Goal: Task Accomplishment & Management: Use online tool/utility

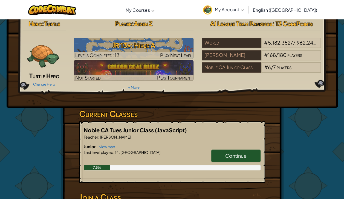
scroll to position [3, 0]
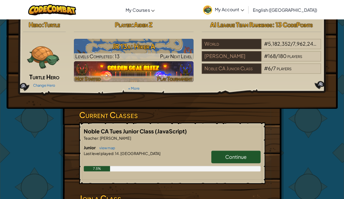
click at [162, 68] on img at bounding box center [134, 71] width 120 height 21
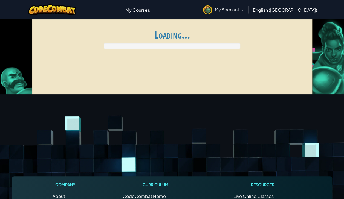
click at [168, 74] on div "Global AI League ends at [DATE] 10:59 PM Register for AI League Ladder My Match…" at bounding box center [172, 59] width 280 height 82
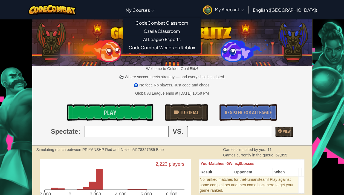
click at [150, 9] on span "My Courses" at bounding box center [138, 10] width 24 height 6
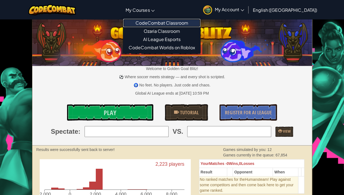
click at [151, 21] on link "CodeCombat Classroom" at bounding box center [161, 23] width 77 height 8
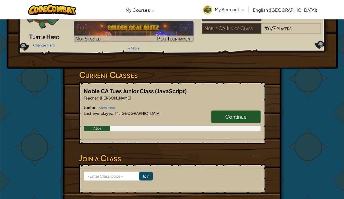
scroll to position [47, 0]
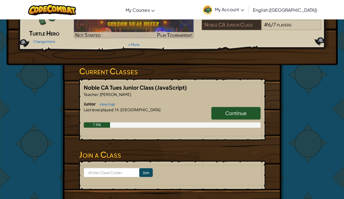
click at [229, 119] on link "Continue" at bounding box center [235, 113] width 49 height 13
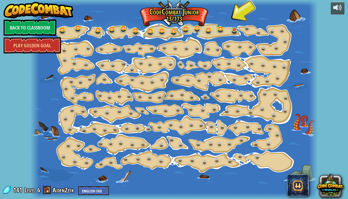
click at [241, 18] on div at bounding box center [173, 99] width 287 height 199
click at [235, 29] on link at bounding box center [235, 29] width 11 height 11
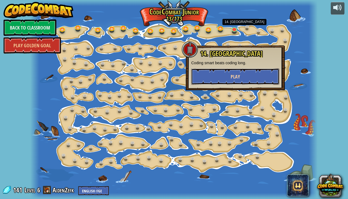
click at [252, 75] on button "Play" at bounding box center [235, 76] width 88 height 16
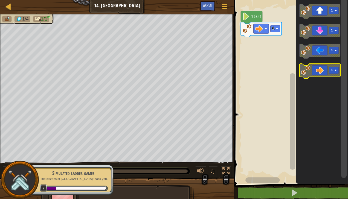
click at [322, 76] on icon "Blockly Workspace" at bounding box center [320, 71] width 41 height 15
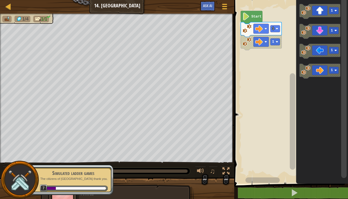
click at [323, 73] on icon "Blockly Workspace" at bounding box center [320, 71] width 41 height 15
click at [270, 44] on icon "Blockly Workspace" at bounding box center [261, 42] width 41 height 15
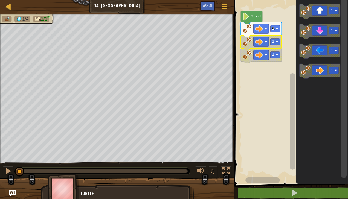
click at [326, 73] on icon "Blockly Workspace" at bounding box center [320, 71] width 41 height 15
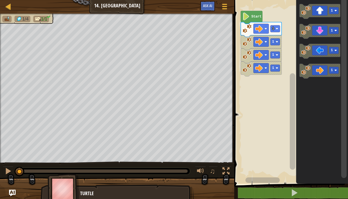
click at [336, 76] on icon "Blockly Workspace" at bounding box center [320, 71] width 41 height 15
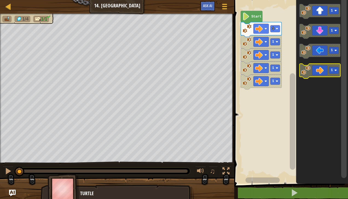
click at [325, 71] on icon "Blockly Workspace" at bounding box center [320, 71] width 41 height 15
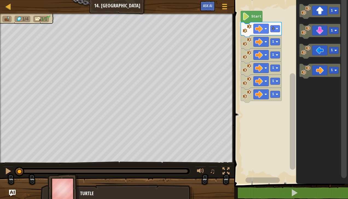
click at [0, 0] on div at bounding box center [0, 0] width 0 height 0
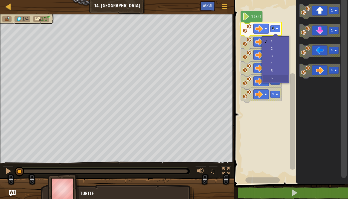
click at [278, 77] on icon "Blockly Workspace" at bounding box center [261, 82] width 41 height 15
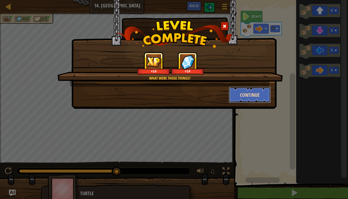
click at [251, 99] on button "Continue" at bounding box center [250, 95] width 42 height 16
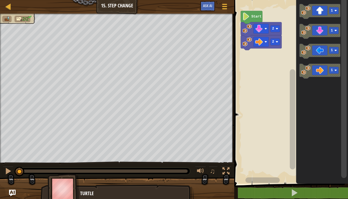
click at [327, 70] on icon "Blockly Workspace" at bounding box center [320, 71] width 41 height 15
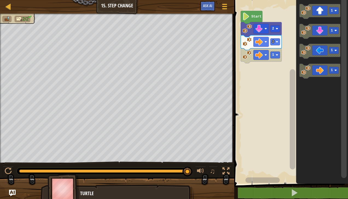
click at [284, 69] on rect "Blockly Workspace" at bounding box center [291, 90] width 116 height 187
click at [273, 57] on rect "Blockly Workspace" at bounding box center [276, 55] width 10 height 7
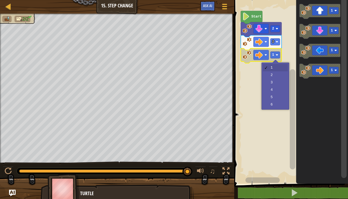
click at [275, 84] on rect "Blockly Workspace" at bounding box center [291, 90] width 116 height 187
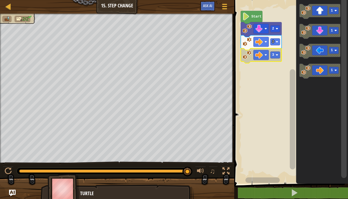
click at [324, 71] on icon "Blockly Workspace" at bounding box center [320, 71] width 41 height 15
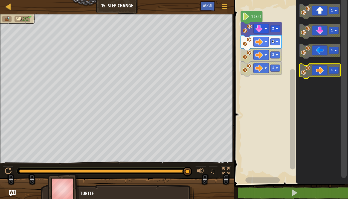
click at [322, 68] on icon "Blockly Workspace" at bounding box center [320, 71] width 41 height 15
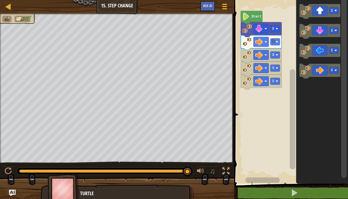
click at [0, 0] on div at bounding box center [0, 0] width 0 height 0
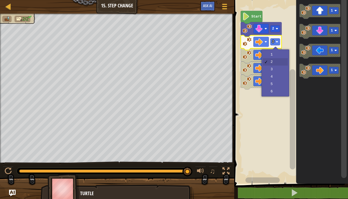
click at [284, 58] on rect "Blockly Workspace" at bounding box center [291, 90] width 116 height 187
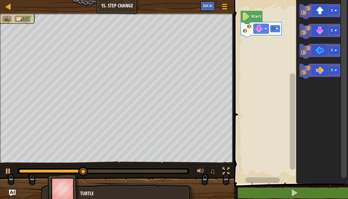
click at [328, 74] on icon "Blockly Workspace" at bounding box center [320, 71] width 41 height 15
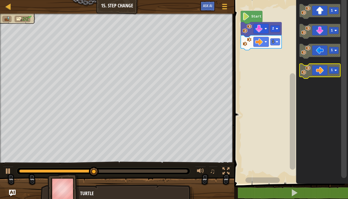
click at [321, 73] on icon "Blockly Workspace" at bounding box center [320, 71] width 41 height 15
click at [334, 78] on rect "Blockly Workspace" at bounding box center [320, 71] width 41 height 15
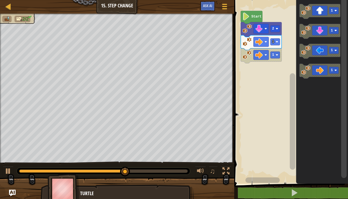
click at [326, 79] on icon "Blockly Workspace" at bounding box center [323, 90] width 52 height 187
click at [324, 69] on icon "Blockly Workspace" at bounding box center [320, 71] width 41 height 15
click at [327, 75] on icon "Blockly Workspace" at bounding box center [320, 71] width 41 height 15
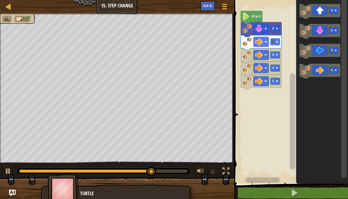
click at [329, 76] on icon "Blockly Workspace" at bounding box center [320, 71] width 41 height 15
click at [323, 75] on icon "Blockly Workspace" at bounding box center [320, 71] width 41 height 15
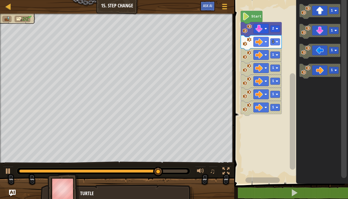
click at [321, 75] on icon "Blockly Workspace" at bounding box center [320, 71] width 41 height 15
click at [323, 77] on icon "Blockly Workspace" at bounding box center [320, 71] width 41 height 15
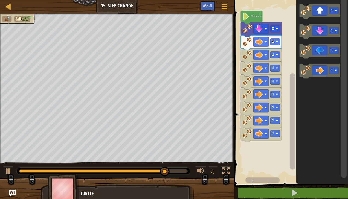
click at [323, 72] on icon "Blockly Workspace" at bounding box center [320, 71] width 41 height 15
click at [328, 68] on icon "Blockly Workspace" at bounding box center [320, 71] width 41 height 15
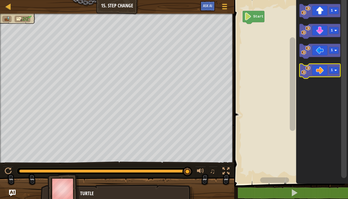
click at [309, 73] on image "Blockly Workspace" at bounding box center [305, 70] width 9 height 9
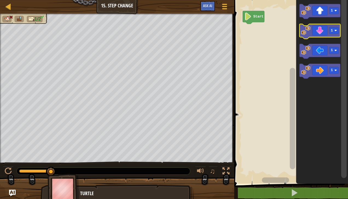
click at [301, 33] on icon "Blockly Workspace" at bounding box center [320, 31] width 41 height 15
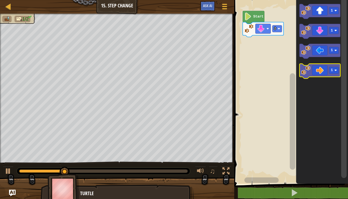
click at [302, 72] on image "Blockly Workspace" at bounding box center [305, 70] width 9 height 9
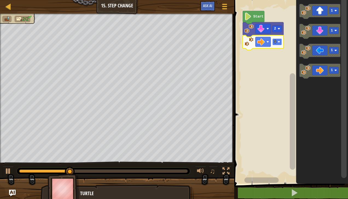
click at [278, 41] on rect "Blockly Workspace" at bounding box center [278, 42] width 10 height 7
click at [267, 56] on rect "Blockly Workspace" at bounding box center [291, 90] width 116 height 187
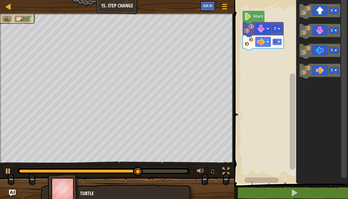
click at [277, 42] on rect "Blockly Workspace" at bounding box center [278, 42] width 10 height 7
click at [276, 41] on text "4" at bounding box center [275, 42] width 2 height 4
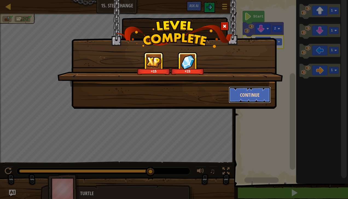
click at [263, 94] on button "Continue" at bounding box center [250, 95] width 42 height 16
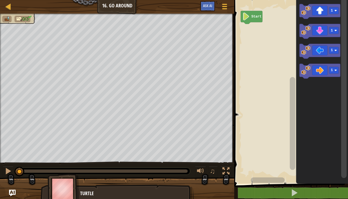
click at [333, 55] on icon "Blockly Workspace" at bounding box center [320, 51] width 41 height 15
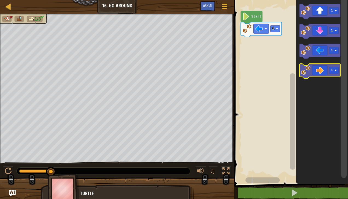
click at [327, 73] on icon "Blockly Workspace" at bounding box center [320, 71] width 41 height 15
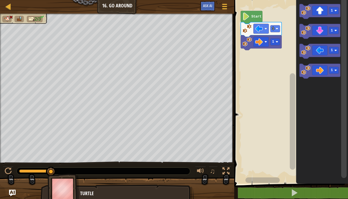
click at [330, 14] on icon "Blockly Workspace" at bounding box center [320, 11] width 41 height 15
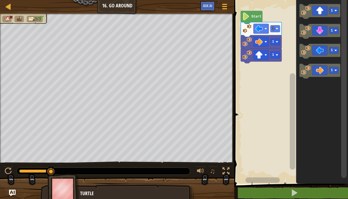
click at [325, 15] on icon "Blockly Workspace" at bounding box center [320, 11] width 41 height 15
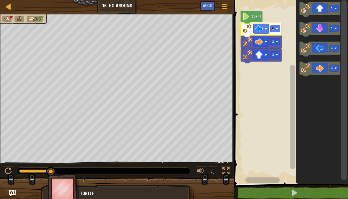
click at [261, 31] on image "Blockly Workspace" at bounding box center [259, 29] width 8 height 8
click at [261, 33] on icon "Blockly Workspace" at bounding box center [261, 29] width 41 height 15
click at [263, 25] on image "Blockly Workspace" at bounding box center [259, 29] width 8 height 8
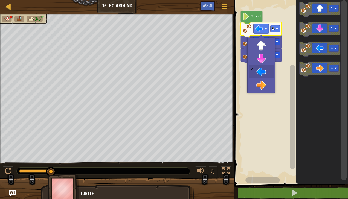
click at [326, 10] on icon "Blockly Workspace" at bounding box center [320, 9] width 41 height 15
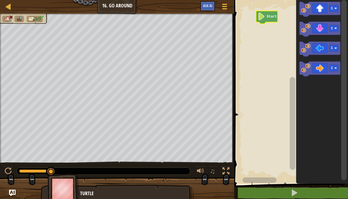
click at [326, 4] on icon "Blockly Workspace" at bounding box center [320, 9] width 41 height 15
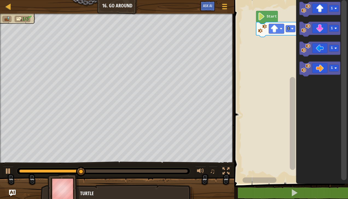
click at [274, 64] on rect "Blockly Workspace" at bounding box center [291, 90] width 116 height 187
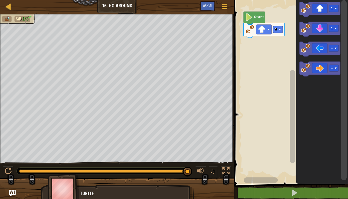
click at [0, 0] on div at bounding box center [0, 0] width 0 height 0
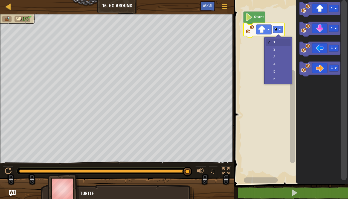
click at [264, 49] on rect "Blockly Workspace" at bounding box center [291, 90] width 116 height 187
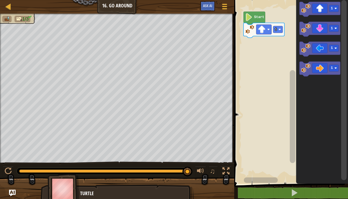
click at [331, 7] on text "1" at bounding box center [332, 9] width 2 height 4
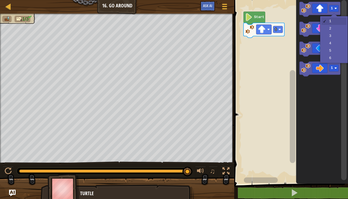
click at [335, 32] on icon "Blockly Workspace" at bounding box center [320, 29] width 41 height 15
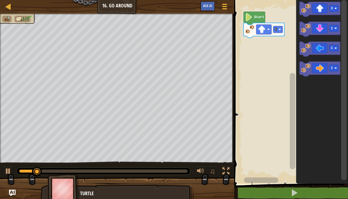
click at [278, 30] on rect "Blockly Workspace" at bounding box center [279, 29] width 10 height 7
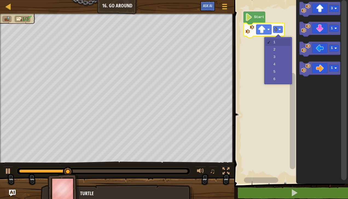
click at [280, 43] on rect "Blockly Workspace" at bounding box center [291, 90] width 116 height 187
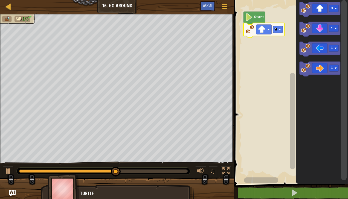
click at [267, 63] on rect "Blockly Workspace" at bounding box center [291, 90] width 116 height 187
click at [282, 34] on icon "Blockly Workspace" at bounding box center [264, 30] width 41 height 15
click at [278, 34] on icon "Blockly Workspace" at bounding box center [264, 30] width 41 height 15
click at [277, 30] on text "1" at bounding box center [276, 30] width 2 height 4
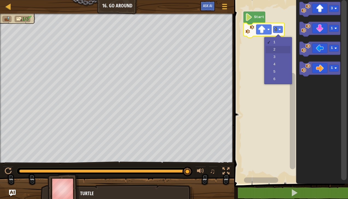
click at [274, 53] on rect "Blockly Workspace" at bounding box center [291, 90] width 116 height 187
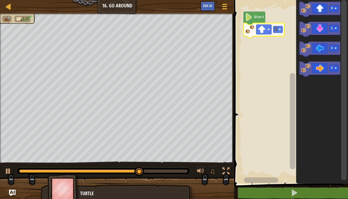
click at [325, 73] on icon "Blockly Workspace" at bounding box center [320, 69] width 41 height 15
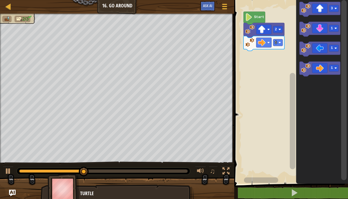
click at [323, 69] on icon "Blockly Workspace" at bounding box center [320, 69] width 41 height 15
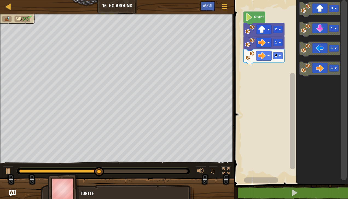
click at [321, 68] on icon "Blockly Workspace" at bounding box center [320, 69] width 41 height 15
click at [271, 60] on rect "Blockly Workspace" at bounding box center [264, 56] width 15 height 10
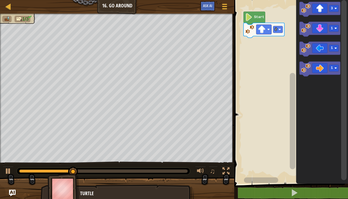
click at [331, 70] on text "1" at bounding box center [332, 68] width 2 height 4
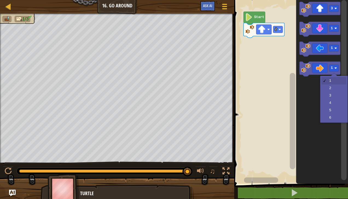
click at [334, 97] on icon "Blockly Workspace" at bounding box center [323, 90] width 52 height 187
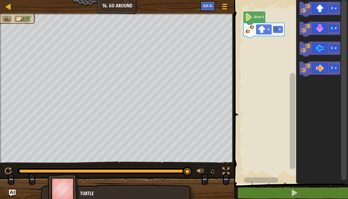
click at [0, 0] on div at bounding box center [0, 0] width 0 height 0
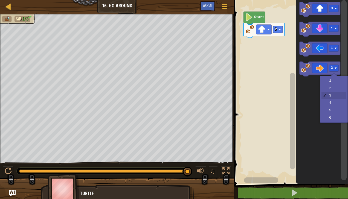
click at [324, 70] on icon "Blockly Workspace" at bounding box center [320, 69] width 41 height 15
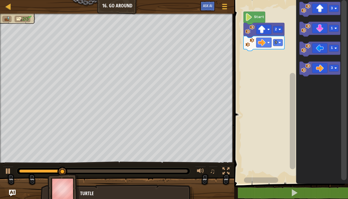
click at [329, 74] on icon "Blockly Workspace" at bounding box center [320, 69] width 41 height 15
click at [0, 0] on div at bounding box center [0, 0] width 0 height 0
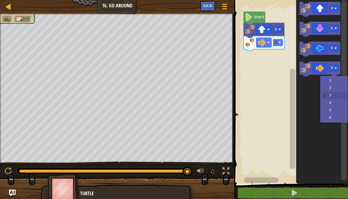
click at [333, 92] on icon "Blockly Workspace" at bounding box center [323, 90] width 52 height 187
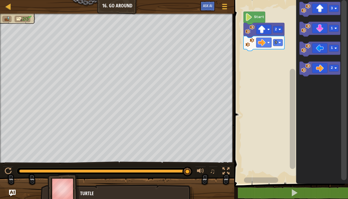
click at [0, 0] on div at bounding box center [0, 0] width 0 height 0
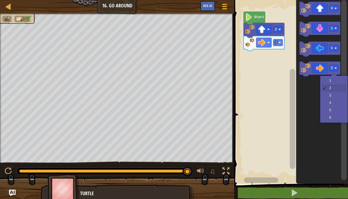
click at [323, 68] on icon "Blockly Workspace" at bounding box center [320, 69] width 41 height 15
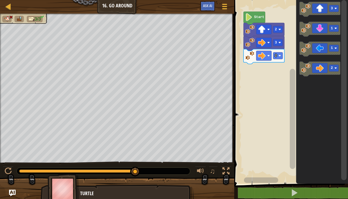
click at [336, 34] on icon "Blockly Workspace" at bounding box center [320, 29] width 41 height 15
click at [0, 0] on div at bounding box center [0, 0] width 0 height 0
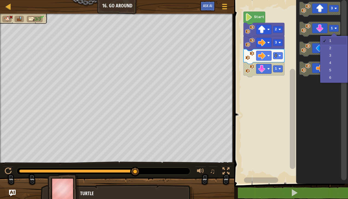
click at [342, 28] on rect "Blockly Workspace" at bounding box center [343, 90] width 5 height 180
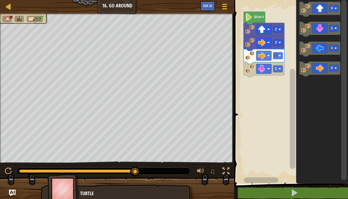
click at [330, 26] on rect "Blockly Workspace" at bounding box center [334, 28] width 10 height 7
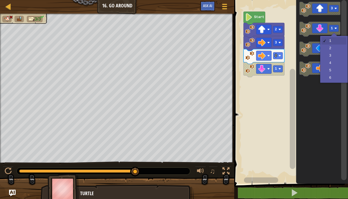
click at [334, 51] on rect "Blockly Workspace" at bounding box center [334, 48] width 10 height 7
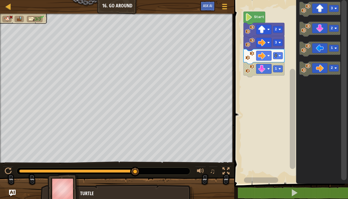
click at [326, 68] on icon "Blockly Workspace" at bounding box center [320, 69] width 41 height 15
click at [325, 27] on icon "Blockly Workspace" at bounding box center [320, 29] width 41 height 15
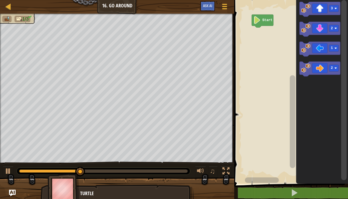
click at [0, 0] on div at bounding box center [0, 0] width 0 height 0
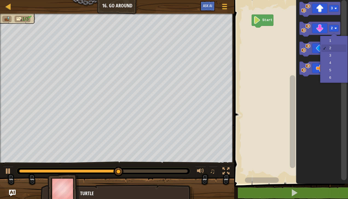
click at [315, 100] on icon "Blockly Workspace" at bounding box center [323, 90] width 52 height 187
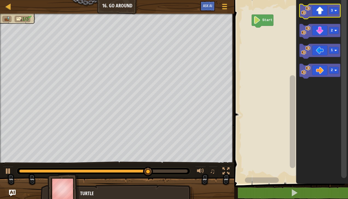
click at [313, 9] on icon "Blockly Workspace" at bounding box center [320, 11] width 41 height 15
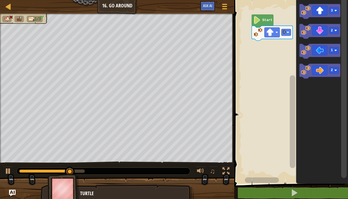
click at [286, 32] on rect "Blockly Workspace" at bounding box center [287, 32] width 10 height 7
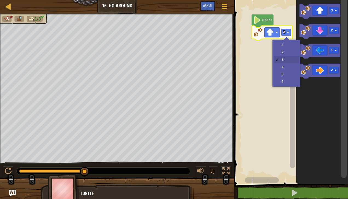
click at [275, 57] on rect "Blockly Workspace" at bounding box center [291, 90] width 116 height 187
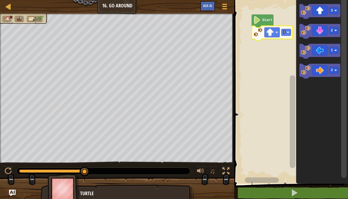
click at [286, 28] on icon "Blockly Workspace" at bounding box center [272, 33] width 41 height 15
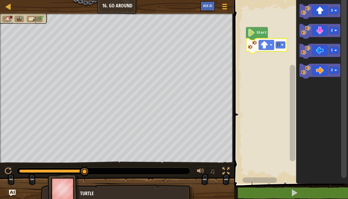
click at [278, 45] on rect "Blockly Workspace" at bounding box center [291, 90] width 116 height 187
click at [0, 0] on div at bounding box center [0, 0] width 0 height 0
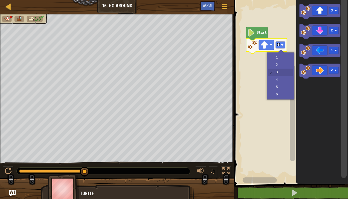
click at [273, 65] on rect "Blockly Workspace" at bounding box center [291, 90] width 116 height 187
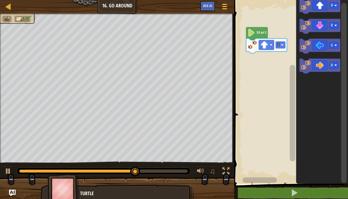
click at [0, 0] on div at bounding box center [0, 0] width 0 height 0
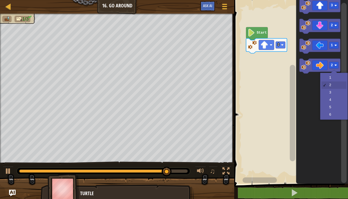
click at [335, 93] on icon "Blockly Workspace" at bounding box center [323, 90] width 52 height 187
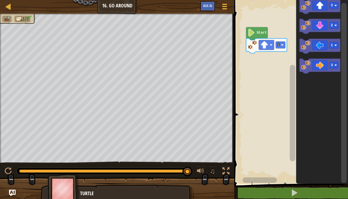
click at [307, 65] on image "Blockly Workspace" at bounding box center [305, 65] width 9 height 9
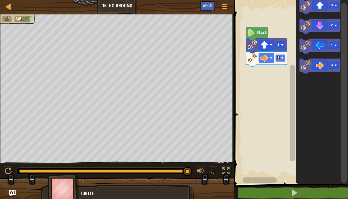
click at [325, 31] on icon "Blockly Workspace" at bounding box center [320, 26] width 41 height 15
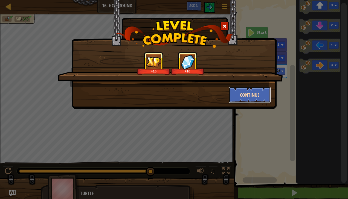
click at [254, 91] on button "Continue" at bounding box center [250, 95] width 42 height 16
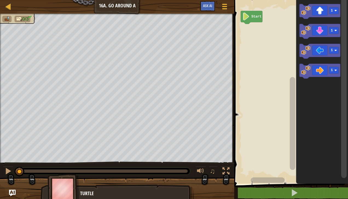
click at [324, 72] on icon "Blockly Workspace" at bounding box center [320, 71] width 41 height 15
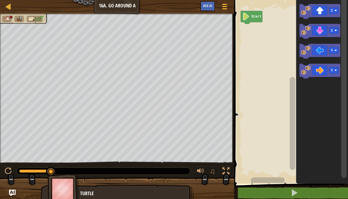
click at [327, 30] on icon "Blockly Workspace" at bounding box center [320, 31] width 41 height 15
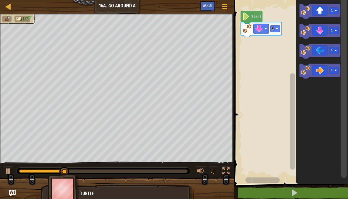
click at [330, 30] on rect "Blockly Workspace" at bounding box center [334, 30] width 10 height 7
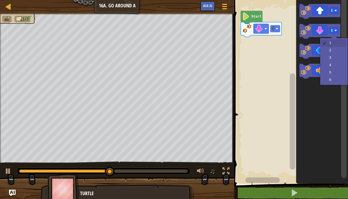
click at [330, 28] on rect "Blockly Workspace" at bounding box center [334, 30] width 10 height 7
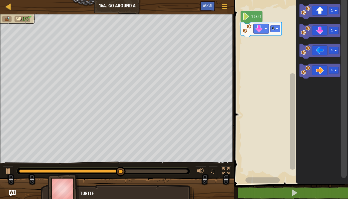
click at [327, 32] on icon "Blockly Workspace" at bounding box center [320, 31] width 41 height 15
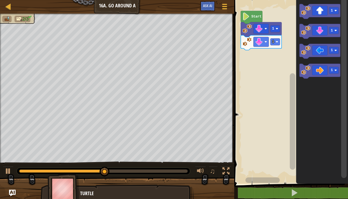
click at [333, 45] on icon "Blockly Workspace" at bounding box center [320, 51] width 41 height 15
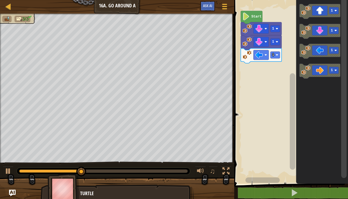
click at [326, 53] on icon "Blockly Workspace" at bounding box center [320, 51] width 41 height 15
click at [329, 54] on icon "Blockly Workspace" at bounding box center [320, 51] width 41 height 15
click at [331, 55] on icon "Blockly Workspace" at bounding box center [320, 51] width 41 height 15
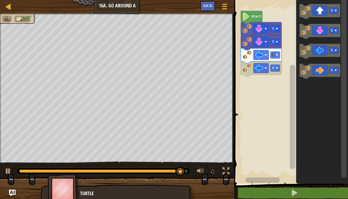
click at [330, 51] on rect "Blockly Workspace" at bounding box center [334, 50] width 10 height 7
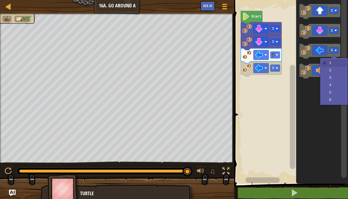
click at [333, 73] on rect "Blockly Workspace" at bounding box center [334, 70] width 10 height 7
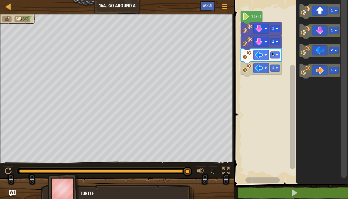
click at [315, 53] on icon "Blockly Workspace" at bounding box center [320, 51] width 41 height 15
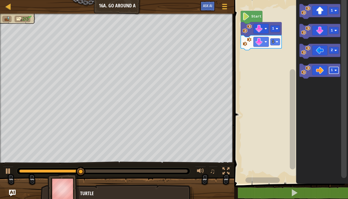
click at [0, 0] on div at bounding box center [0, 0] width 0 height 0
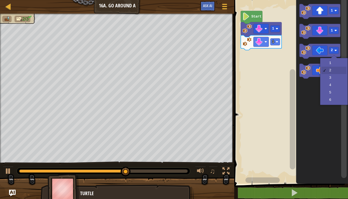
click at [337, 97] on icon "Blockly Workspace" at bounding box center [323, 90] width 52 height 187
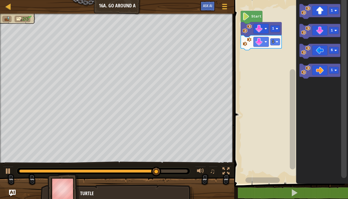
click at [334, 50] on rect "Blockly Workspace" at bounding box center [334, 50] width 10 height 7
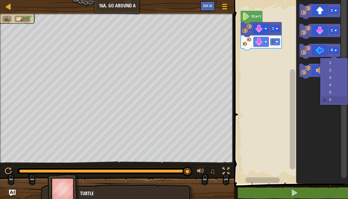
click at [343, 94] on rect "Blockly Workspace" at bounding box center [343, 88] width 5 height 180
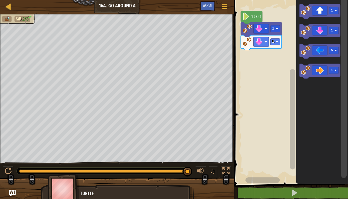
click at [323, 51] on icon "Blockly Workspace" at bounding box center [320, 51] width 41 height 15
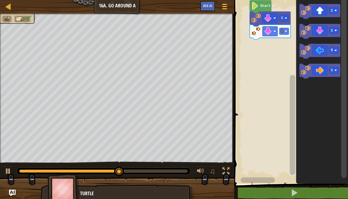
click at [332, 50] on text "5" at bounding box center [332, 50] width 2 height 4
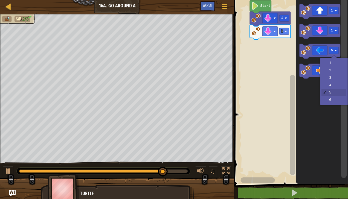
click at [332, 70] on text "1" at bounding box center [332, 70] width 2 height 4
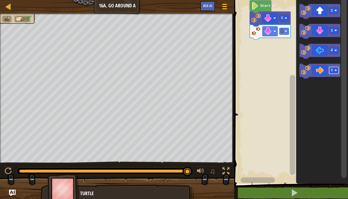
click at [329, 56] on icon "Blockly Workspace" at bounding box center [320, 51] width 41 height 15
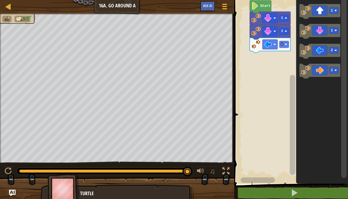
click at [329, 100] on icon "Blockly Workspace" at bounding box center [323, 90] width 52 height 187
click at [319, 99] on icon "Blockly Workspace" at bounding box center [323, 90] width 52 height 187
click at [258, 86] on rect "Blockly Workspace" at bounding box center [291, 90] width 116 height 187
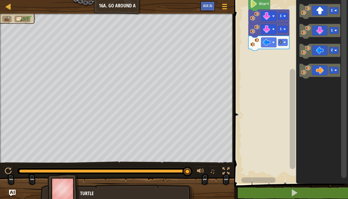
click at [274, 97] on rect "Blockly Workspace" at bounding box center [291, 90] width 116 height 187
click at [269, 84] on rect "Blockly Workspace" at bounding box center [291, 90] width 116 height 187
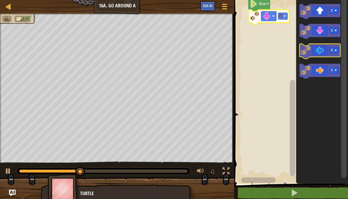
click at [309, 50] on image "Blockly Workspace" at bounding box center [305, 50] width 9 height 9
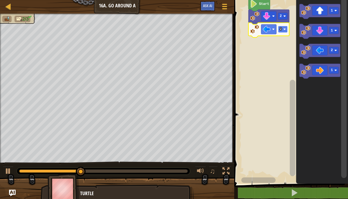
click at [285, 28] on image "Blockly Workspace" at bounding box center [285, 29] width 2 height 2
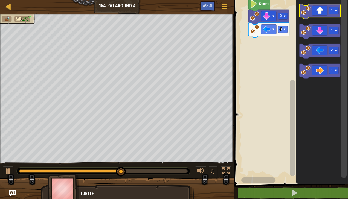
click at [307, 13] on image "Blockly Workspace" at bounding box center [305, 10] width 9 height 9
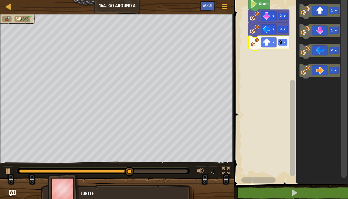
click at [283, 42] on rect "Blockly Workspace" at bounding box center [283, 42] width 10 height 7
click at [284, 42] on image "Blockly Workspace" at bounding box center [285, 42] width 2 height 2
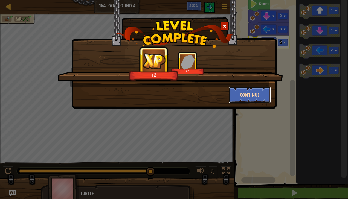
click at [252, 100] on button "Continue" at bounding box center [250, 95] width 42 height 16
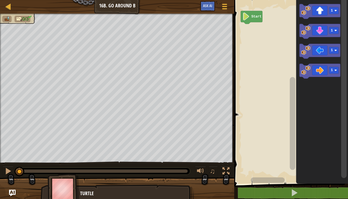
click at [327, 51] on icon "Blockly Workspace" at bounding box center [320, 51] width 41 height 15
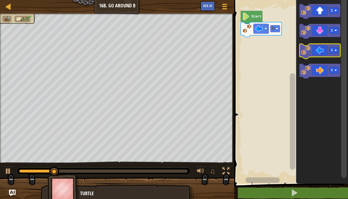
click at [323, 56] on icon "Blockly Workspace" at bounding box center [320, 51] width 41 height 15
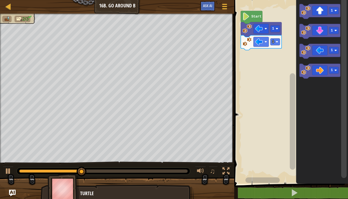
click at [320, 10] on icon "Blockly Workspace" at bounding box center [320, 11] width 41 height 15
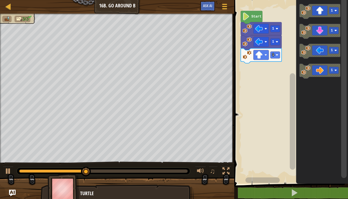
click at [327, 10] on icon "Blockly Workspace" at bounding box center [320, 11] width 41 height 15
click at [327, 15] on icon "Blockly Workspace" at bounding box center [320, 11] width 41 height 15
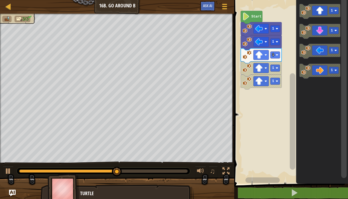
click at [322, 14] on icon "Blockly Workspace" at bounding box center [320, 11] width 41 height 15
click at [320, 14] on icon "Blockly Workspace" at bounding box center [320, 11] width 41 height 15
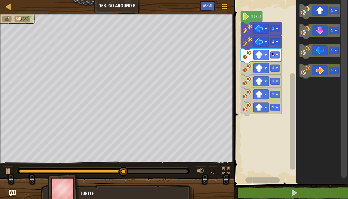
click at [318, 14] on icon "Blockly Workspace" at bounding box center [320, 11] width 41 height 15
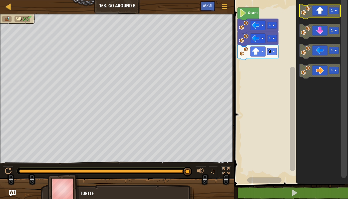
click at [328, 13] on icon "Blockly Workspace" at bounding box center [320, 11] width 41 height 15
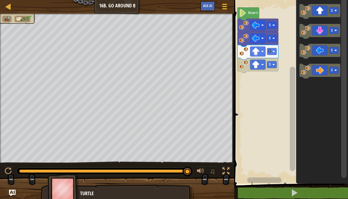
click at [267, 50] on icon "Blockly Workspace" at bounding box center [258, 52] width 41 height 15
click at [276, 56] on icon "Blockly Workspace" at bounding box center [258, 52] width 41 height 15
click at [271, 48] on rect "Blockly Workspace" at bounding box center [273, 51] width 10 height 7
click at [277, 53] on rect "Blockly Workspace" at bounding box center [273, 51] width 10 height 7
click at [333, 11] on text "1" at bounding box center [332, 11] width 2 height 4
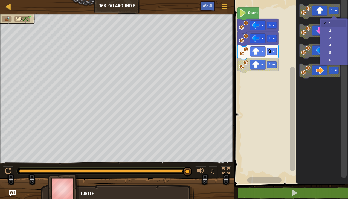
click at [326, 39] on icon "Blockly Workspace" at bounding box center [323, 90] width 52 height 187
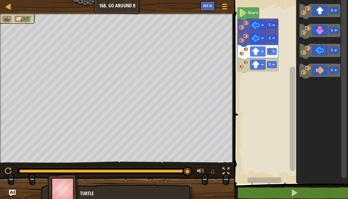
click at [318, 98] on icon "Blockly Workspace" at bounding box center [323, 90] width 52 height 187
click at [267, 93] on rect "Blockly Workspace" at bounding box center [291, 90] width 116 height 187
click at [314, 95] on icon "Blockly Workspace" at bounding box center [323, 90] width 52 height 187
click at [332, 103] on icon "Blockly Workspace" at bounding box center [323, 90] width 52 height 187
click at [330, 96] on icon "Blockly Workspace" at bounding box center [323, 90] width 52 height 187
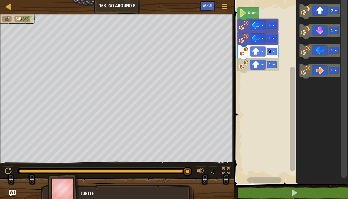
click at [325, 89] on icon "Blockly Workspace" at bounding box center [323, 90] width 52 height 187
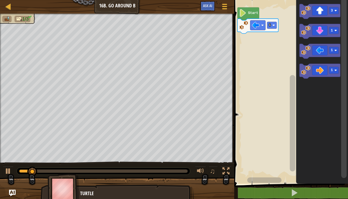
click at [273, 24] on image "Blockly Workspace" at bounding box center [274, 25] width 2 height 2
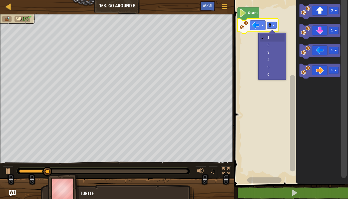
click at [273, 51] on rect "Blockly Workspace" at bounding box center [291, 90] width 116 height 187
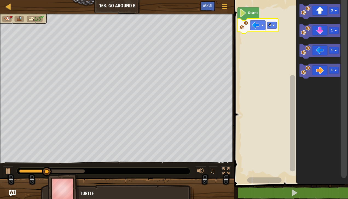
click at [276, 25] on rect "Blockly Workspace" at bounding box center [273, 25] width 10 height 7
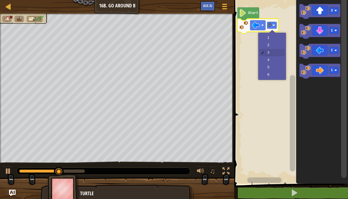
click at [272, 45] on rect "Blockly Workspace" at bounding box center [291, 90] width 116 height 187
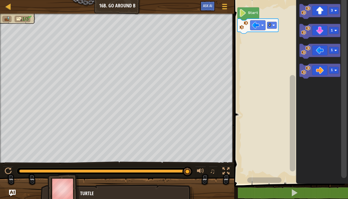
click at [262, 67] on rect "Blockly Workspace" at bounding box center [291, 90] width 116 height 187
click at [312, 13] on icon "Blockly Workspace" at bounding box center [320, 11] width 41 height 15
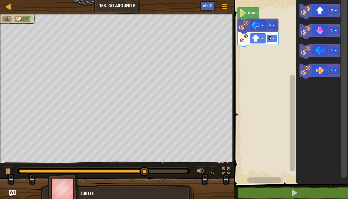
click at [341, 75] on icon "Blockly Workspace" at bounding box center [320, 71] width 41 height 15
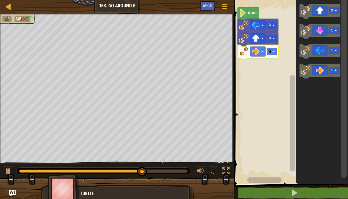
click at [0, 0] on div at bounding box center [0, 0] width 0 height 0
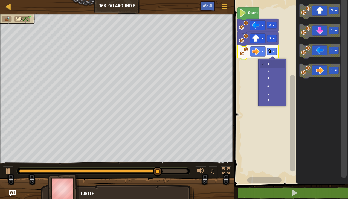
click at [273, 74] on rect "Blockly Workspace" at bounding box center [291, 90] width 116 height 187
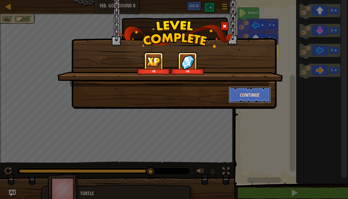
click at [266, 89] on button "Continue" at bounding box center [250, 95] width 42 height 16
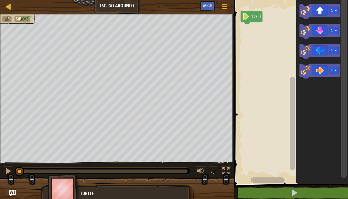
click at [340, 12] on icon "Blockly Workspace" at bounding box center [320, 11] width 41 height 15
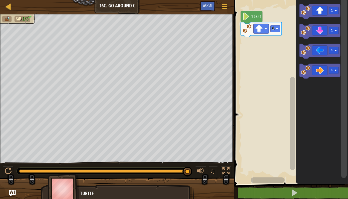
click at [274, 27] on text "1" at bounding box center [273, 29] width 2 height 4
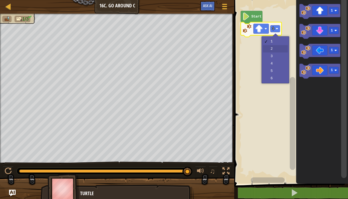
click at [275, 48] on rect "Blockly Workspace" at bounding box center [291, 90] width 116 height 187
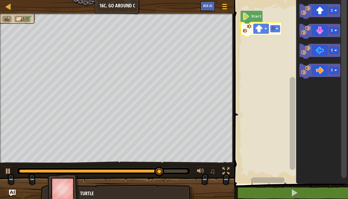
click at [279, 30] on rect "Blockly Workspace" at bounding box center [276, 28] width 10 height 7
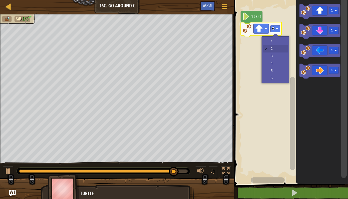
click at [268, 135] on rect "Blockly Workspace" at bounding box center [291, 90] width 116 height 187
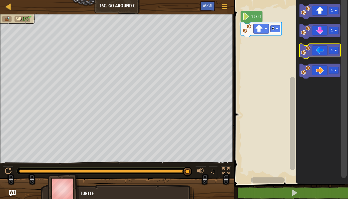
click at [332, 51] on text "1" at bounding box center [332, 50] width 2 height 4
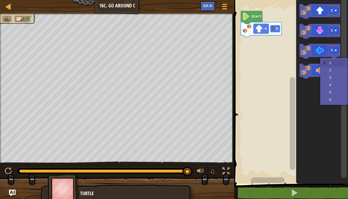
click at [322, 49] on icon "Blockly Workspace" at bounding box center [320, 51] width 41 height 15
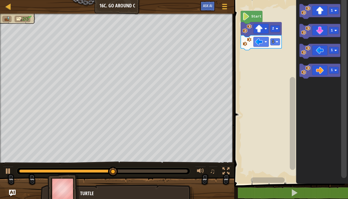
click at [0, 0] on div at bounding box center [0, 0] width 0 height 0
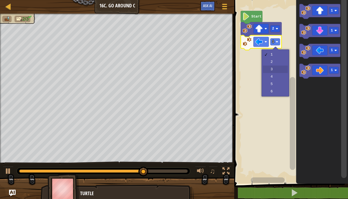
click at [276, 69] on rect "Blockly Workspace" at bounding box center [291, 90] width 116 height 187
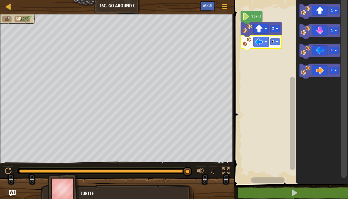
click at [341, 30] on rect "Blockly Workspace" at bounding box center [344, 90] width 7 height 185
click at [320, 31] on icon "Blockly Workspace" at bounding box center [320, 31] width 41 height 15
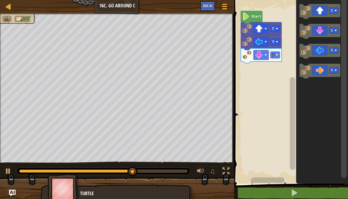
click at [277, 56] on image "Blockly Workspace" at bounding box center [277, 55] width 2 height 2
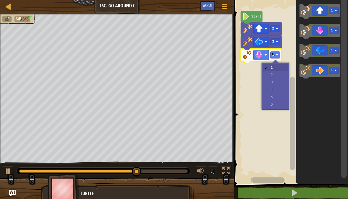
click at [276, 60] on div at bounding box center [276, 63] width 6 height 6
click at [285, 95] on rect "Blockly Workspace" at bounding box center [291, 90] width 116 height 187
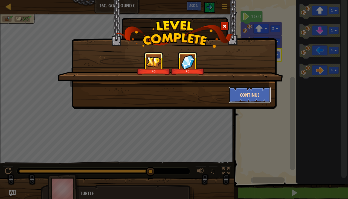
click at [260, 94] on button "Continue" at bounding box center [250, 95] width 42 height 16
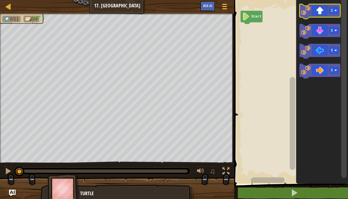
click at [0, 0] on div at bounding box center [0, 0] width 0 height 0
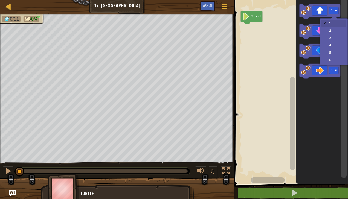
click at [335, 38] on rect "Blockly Workspace" at bounding box center [320, 31] width 41 height 15
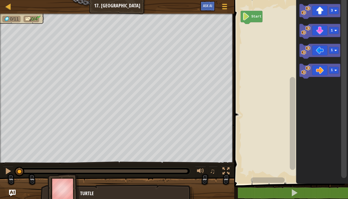
click at [260, 55] on rect "Blockly Workspace" at bounding box center [291, 90] width 116 height 187
click at [275, 57] on rect "Blockly Workspace" at bounding box center [291, 90] width 116 height 187
click at [321, 8] on icon "Blockly Workspace" at bounding box center [320, 11] width 41 height 15
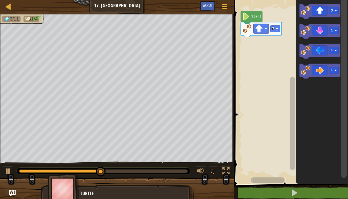
click at [329, 67] on icon "Blockly Workspace" at bounding box center [320, 71] width 41 height 15
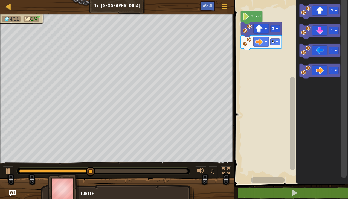
click at [277, 42] on image "Blockly Workspace" at bounding box center [277, 42] width 2 height 2
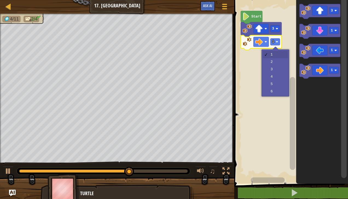
click at [274, 59] on rect "Blockly Workspace" at bounding box center [291, 90] width 116 height 187
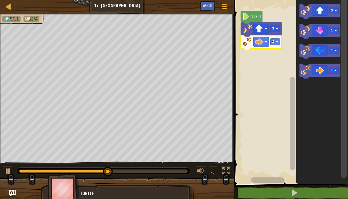
click at [280, 42] on rect "Blockly Workspace" at bounding box center [276, 42] width 10 height 7
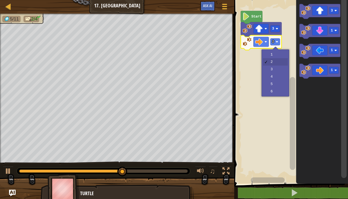
click at [277, 51] on rect "Blockly Workspace" at bounding box center [291, 90] width 116 height 187
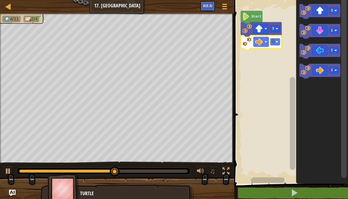
click at [279, 45] on rect "Blockly Workspace" at bounding box center [276, 42] width 10 height 7
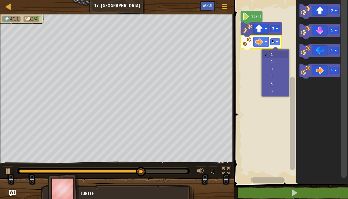
click at [291, 86] on rect "Blockly Workspace" at bounding box center [292, 123] width 5 height 93
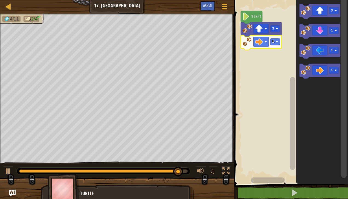
click at [280, 45] on icon "Blockly Workspace" at bounding box center [261, 42] width 41 height 15
click at [279, 45] on icon "Blockly Workspace" at bounding box center [261, 42] width 41 height 15
click at [277, 38] on rect "Blockly Workspace" at bounding box center [291, 90] width 116 height 187
click at [277, 40] on rect "Blockly Workspace" at bounding box center [276, 42] width 10 height 7
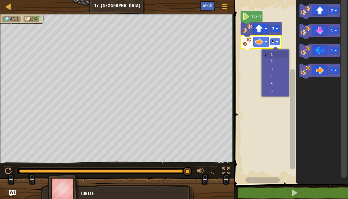
click at [278, 62] on rect "Blockly Workspace" at bounding box center [291, 90] width 116 height 187
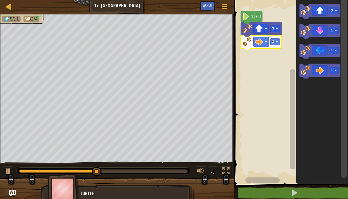
click at [0, 0] on div at bounding box center [0, 0] width 0 height 0
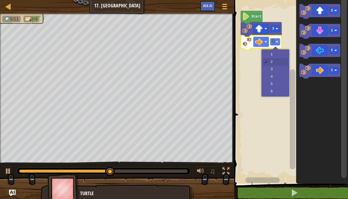
click at [284, 52] on rect "Blockly Workspace" at bounding box center [291, 90] width 116 height 187
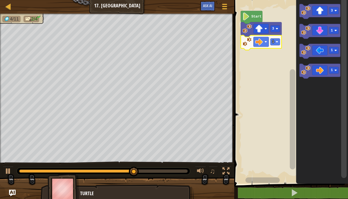
click at [0, 0] on div at bounding box center [0, 0] width 0 height 0
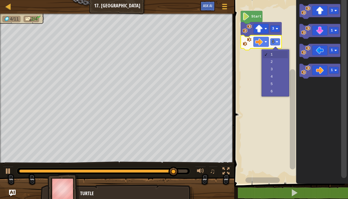
click at [279, 65] on rect "Blockly Workspace" at bounding box center [291, 90] width 116 height 187
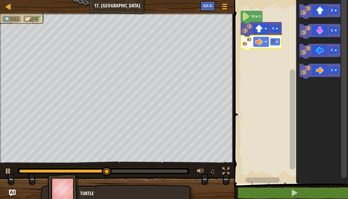
click at [279, 47] on icon "Blockly Workspace" at bounding box center [261, 42] width 41 height 15
click at [279, 43] on rect "Blockly Workspace" at bounding box center [276, 42] width 10 height 7
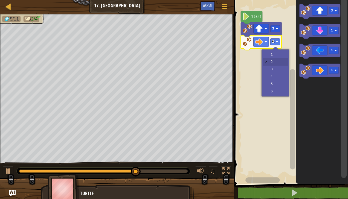
click at [274, 70] on rect "Blockly Workspace" at bounding box center [291, 90] width 116 height 187
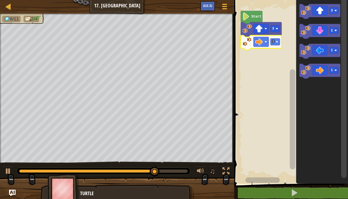
click at [331, 32] on text "1" at bounding box center [332, 31] width 2 height 4
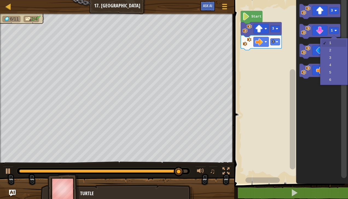
click at [337, 60] on icon "Blockly Workspace" at bounding box center [323, 90] width 52 height 187
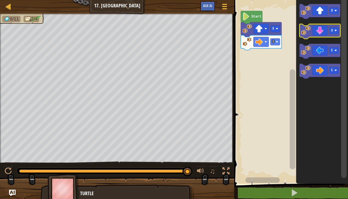
click at [325, 29] on icon "Blockly Workspace" at bounding box center [320, 31] width 41 height 15
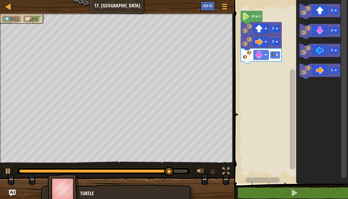
click at [325, 54] on icon "Blockly Workspace" at bounding box center [320, 51] width 41 height 15
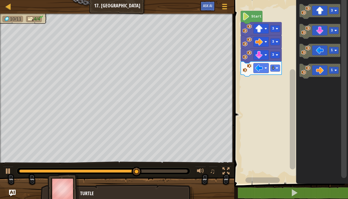
click at [338, 53] on rect "Blockly Workspace" at bounding box center [334, 50] width 10 height 7
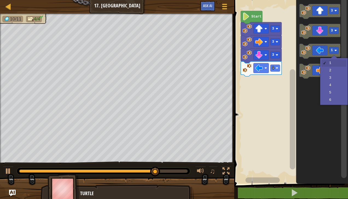
click at [335, 73] on rect "Blockly Workspace" at bounding box center [334, 70] width 10 height 7
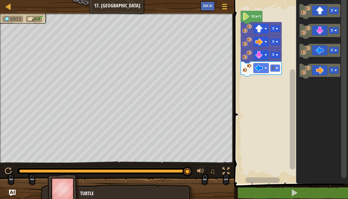
click at [0, 0] on div at bounding box center [0, 0] width 0 height 0
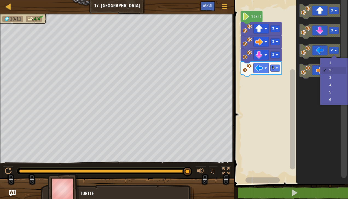
click at [335, 65] on icon "Blockly Workspace" at bounding box center [320, 71] width 41 height 15
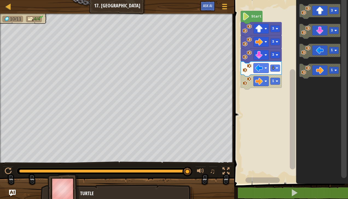
click at [325, 49] on icon "Blockly Workspace" at bounding box center [320, 51] width 41 height 15
click at [270, 97] on icon "Blockly Workspace" at bounding box center [261, 95] width 41 height 15
click at [321, 55] on icon "Blockly Workspace" at bounding box center [320, 51] width 41 height 15
click at [277, 67] on image "Blockly Workspace" at bounding box center [277, 68] width 2 height 2
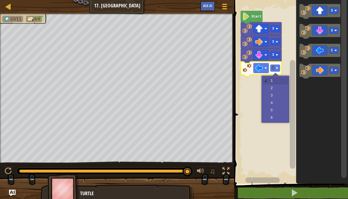
click at [275, 85] on rect "Blockly Workspace" at bounding box center [291, 90] width 116 height 187
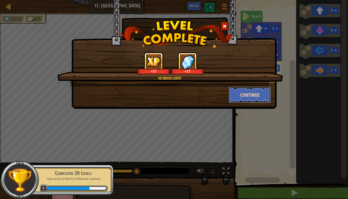
click at [257, 97] on button "Continue" at bounding box center [250, 95] width 42 height 16
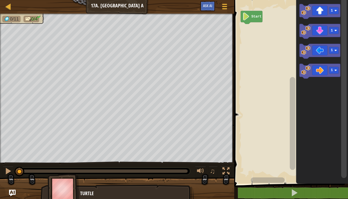
click at [329, 69] on icon "Blockly Workspace" at bounding box center [320, 71] width 41 height 15
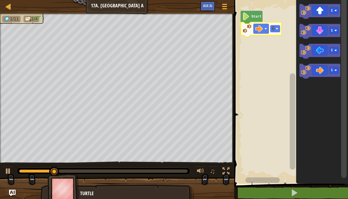
click at [279, 31] on rect "Blockly Workspace" at bounding box center [276, 28] width 10 height 7
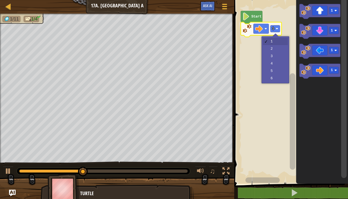
click at [275, 46] on rect "Blockly Workspace" at bounding box center [291, 90] width 116 height 187
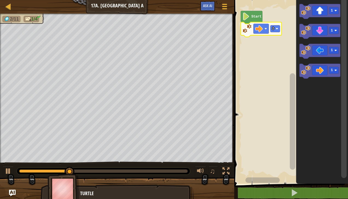
click at [273, 30] on text "2" at bounding box center [273, 29] width 2 height 4
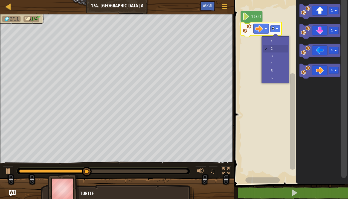
click at [272, 39] on rect "Blockly Workspace" at bounding box center [291, 90] width 116 height 187
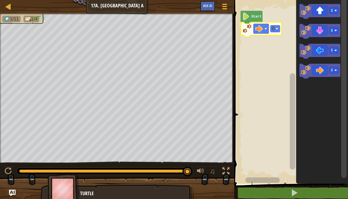
click at [282, 31] on rect "Blockly Workspace" at bounding box center [291, 90] width 116 height 187
click at [278, 30] on rect "Blockly Workspace" at bounding box center [276, 28] width 10 height 7
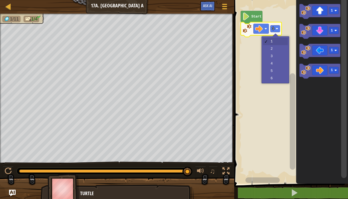
click at [274, 46] on rect "Blockly Workspace" at bounding box center [291, 90] width 116 height 187
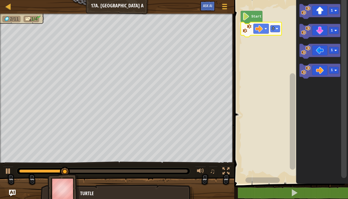
click at [274, 44] on rect "Blockly Workspace" at bounding box center [291, 90] width 116 height 187
click at [283, 30] on rect "Blockly Workspace" at bounding box center [291, 90] width 116 height 187
click at [277, 29] on image "Blockly Workspace" at bounding box center [277, 28] width 2 height 2
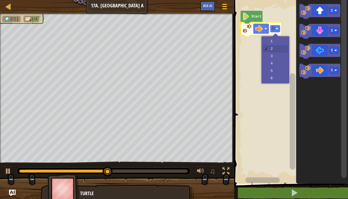
click at [279, 40] on rect "Blockly Workspace" at bounding box center [291, 90] width 116 height 187
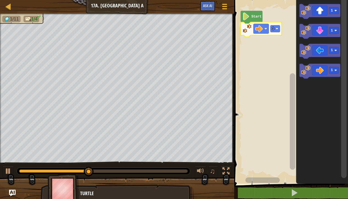
click at [276, 27] on rect "Blockly Workspace" at bounding box center [276, 28] width 10 height 7
click at [277, 37] on rect "Blockly Workspace" at bounding box center [291, 90] width 116 height 187
click at [281, 30] on icon "Blockly Workspace" at bounding box center [261, 29] width 41 height 15
click at [274, 30] on text "1" at bounding box center [273, 29] width 2 height 4
click at [279, 34] on icon "Blockly Workspace" at bounding box center [261, 29] width 41 height 15
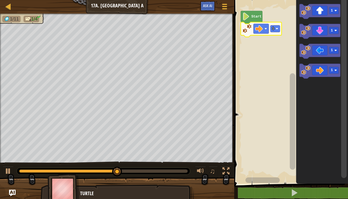
click at [275, 28] on rect "Blockly Workspace" at bounding box center [276, 28] width 10 height 7
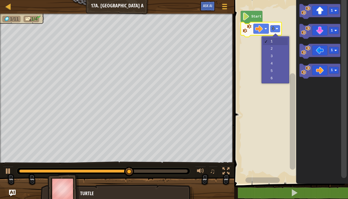
click at [263, 61] on div "1 2 3 4 5 6" at bounding box center [276, 59] width 28 height 47
click at [271, 54] on rect "Blockly Workspace" at bounding box center [291, 90] width 116 height 187
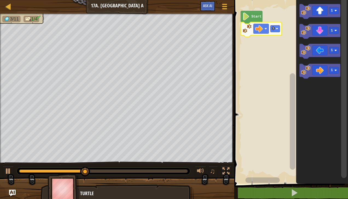
click at [321, 28] on icon "Blockly Workspace" at bounding box center [320, 31] width 41 height 15
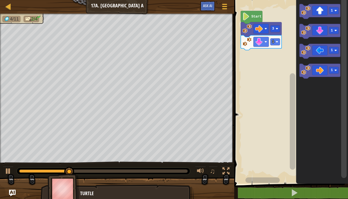
click at [329, 32] on icon "Blockly Workspace" at bounding box center [320, 31] width 41 height 15
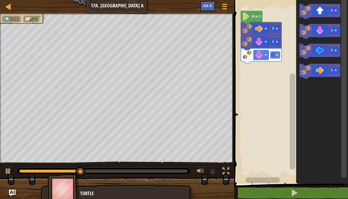
click at [0, 0] on div at bounding box center [0, 0] width 0 height 0
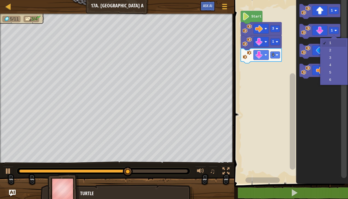
click at [347, 59] on div "1 2 3 4 5 6" at bounding box center [334, 61] width 28 height 47
click at [343, 61] on rect "Blockly Workspace" at bounding box center [343, 88] width 5 height 180
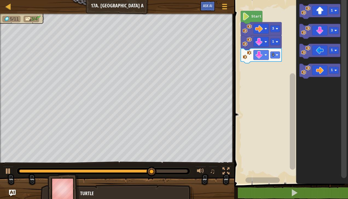
click at [331, 50] on text "1" at bounding box center [332, 50] width 2 height 4
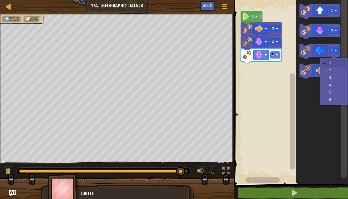
click at [344, 88] on rect "Blockly Workspace" at bounding box center [343, 88] width 5 height 180
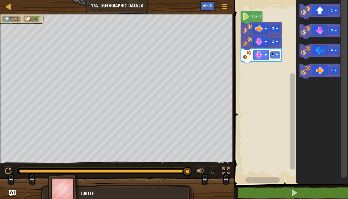
click at [319, 33] on icon "Blockly Workspace" at bounding box center [320, 31] width 41 height 15
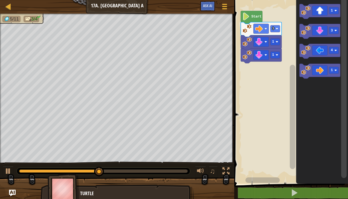
click at [328, 33] on icon "Blockly Workspace" at bounding box center [320, 31] width 41 height 15
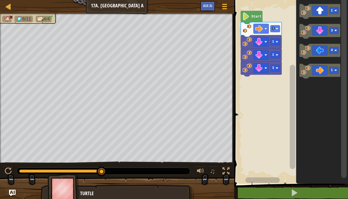
click at [337, 33] on rect "Blockly Workspace" at bounding box center [334, 30] width 10 height 7
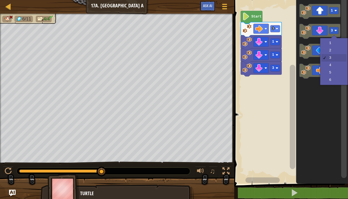
click at [335, 40] on icon "Blockly Workspace" at bounding box center [323, 90] width 52 height 187
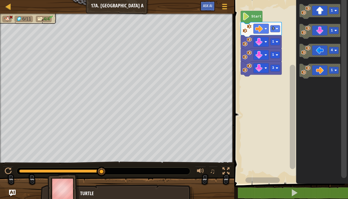
click at [319, 31] on icon "Blockly Workspace" at bounding box center [320, 31] width 41 height 15
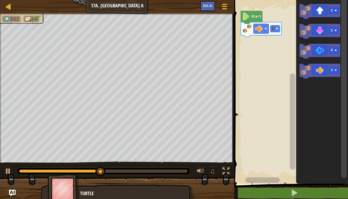
click at [339, 31] on icon "Blockly Workspace" at bounding box center [320, 31] width 41 height 15
click at [275, 44] on rect "Blockly Workspace" at bounding box center [291, 90] width 116 height 187
click at [279, 45] on rect "Blockly Workspace" at bounding box center [276, 42] width 10 height 7
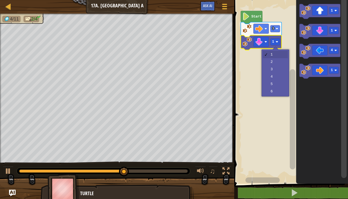
click at [284, 70] on rect "Blockly Workspace" at bounding box center [291, 90] width 116 height 187
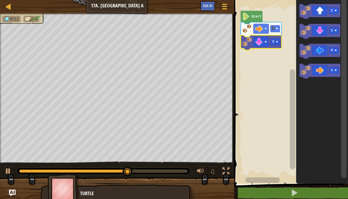
click at [0, 0] on div at bounding box center [0, 0] width 0 height 0
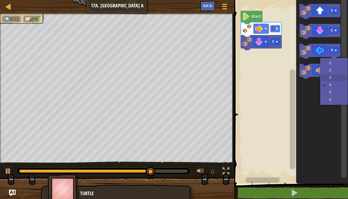
click at [340, 80] on icon "Blockly Workspace" at bounding box center [323, 90] width 52 height 187
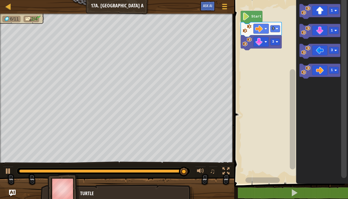
click at [326, 52] on icon "Blockly Workspace" at bounding box center [320, 51] width 41 height 15
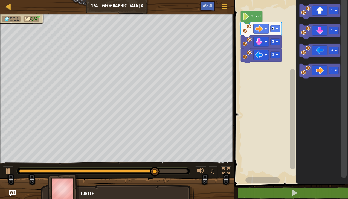
click at [0, 0] on div at bounding box center [0, 0] width 0 height 0
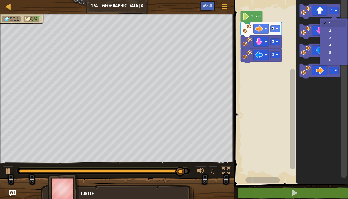
click at [337, 32] on image "Blockly Workspace" at bounding box center [336, 30] width 2 height 2
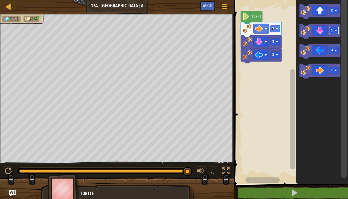
click at [324, 13] on icon "Blockly Workspace" at bounding box center [320, 11] width 41 height 15
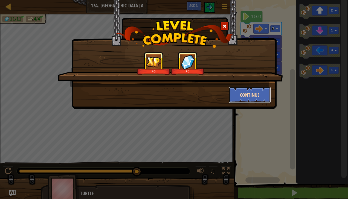
click at [256, 90] on button "Continue" at bounding box center [250, 95] width 42 height 16
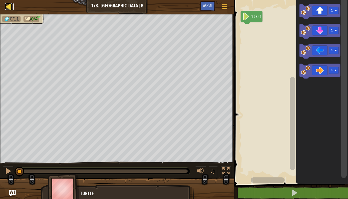
click at [7, 9] on div at bounding box center [8, 6] width 7 height 7
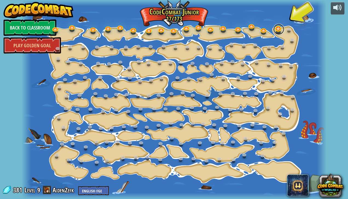
click at [280, 31] on link at bounding box center [279, 29] width 11 height 11
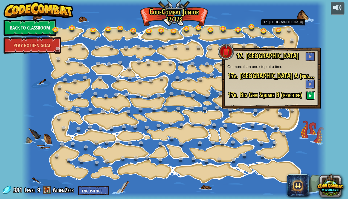
click at [313, 92] on button at bounding box center [310, 95] width 9 height 9
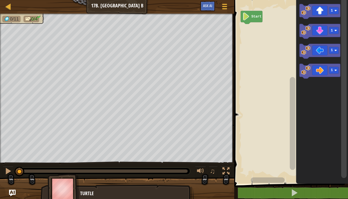
click at [335, 28] on rect "Blockly Workspace" at bounding box center [334, 30] width 10 height 7
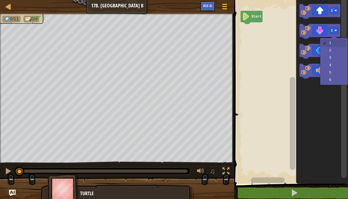
click at [342, 54] on rect "Blockly Workspace" at bounding box center [343, 88] width 5 height 180
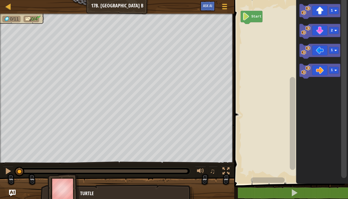
click at [337, 32] on rect "Blockly Workspace" at bounding box center [334, 30] width 10 height 7
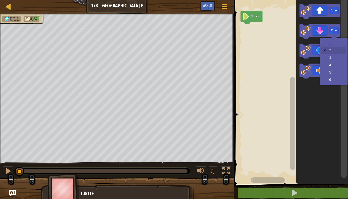
click at [344, 60] on rect "Blockly Workspace" at bounding box center [343, 88] width 5 height 180
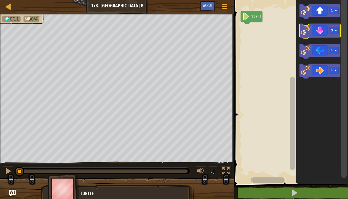
click at [321, 36] on icon "Blockly Workspace" at bounding box center [320, 31] width 41 height 15
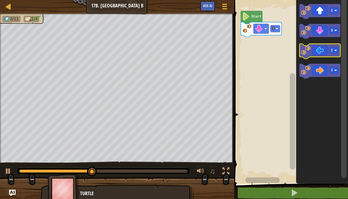
click at [336, 51] on image "Blockly Workspace" at bounding box center [336, 50] width 2 height 2
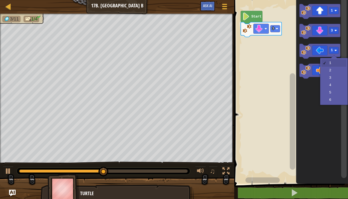
click at [343, 80] on rect "Blockly Workspace" at bounding box center [343, 88] width 5 height 180
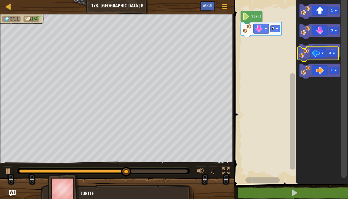
click at [327, 44] on icon "Blockly Workspace" at bounding box center [320, 51] width 41 height 15
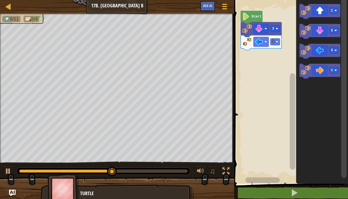
click at [0, 0] on div at bounding box center [0, 0] width 0 height 0
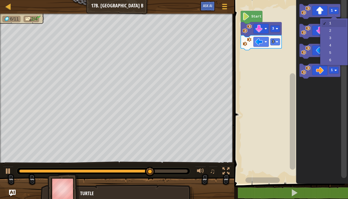
click at [341, 39] on rect "Blockly Workspace" at bounding box center [344, 90] width 7 height 185
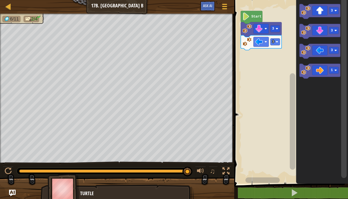
click at [321, 11] on icon "Blockly Workspace" at bounding box center [320, 11] width 41 height 15
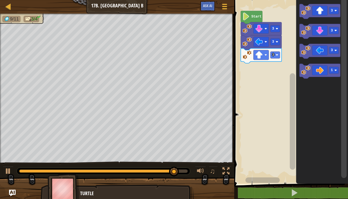
click at [321, 70] on icon "Blockly Workspace" at bounding box center [320, 71] width 41 height 15
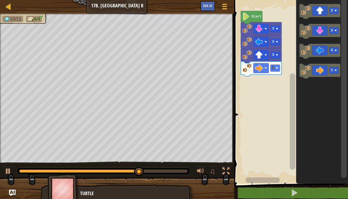
click at [317, 68] on icon "Blockly Workspace" at bounding box center [320, 71] width 41 height 15
click at [339, 70] on icon "Blockly Workspace" at bounding box center [320, 71] width 41 height 15
click at [326, 68] on icon "Blockly Workspace" at bounding box center [320, 71] width 41 height 15
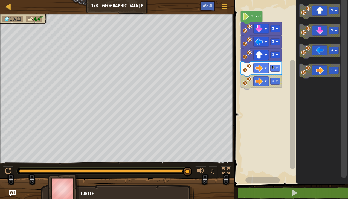
click at [271, 84] on rect "Blockly Workspace" at bounding box center [276, 81] width 10 height 7
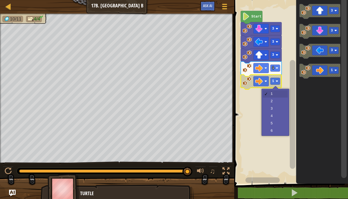
click at [294, 115] on rect "Blockly Workspace" at bounding box center [292, 114] width 5 height 109
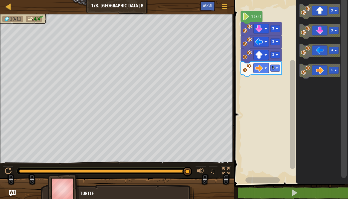
click at [0, 0] on div at bounding box center [0, 0] width 0 height 0
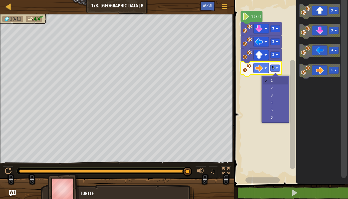
click at [296, 97] on rect "Blockly Workspace" at bounding box center [292, 88] width 7 height 180
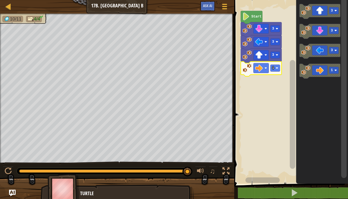
click at [276, 73] on icon "Blockly Workspace" at bounding box center [261, 69] width 41 height 15
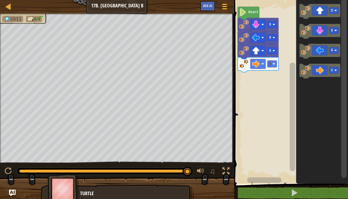
click at [274, 65] on rect "Blockly Workspace" at bounding box center [291, 90] width 116 height 187
click at [0, 0] on div at bounding box center [0, 0] width 0 height 0
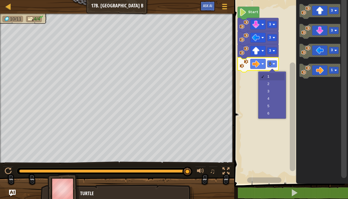
click at [283, 85] on rect "Blockly Workspace" at bounding box center [291, 90] width 116 height 187
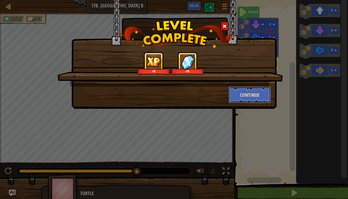
click at [254, 98] on button "Continue" at bounding box center [250, 95] width 42 height 16
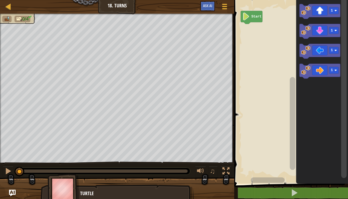
click at [332, 8] on rect "Blockly Workspace" at bounding box center [334, 10] width 10 height 7
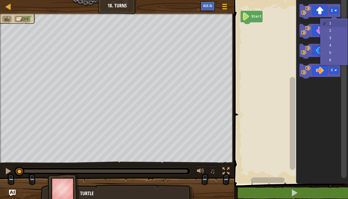
click at [340, 33] on icon "Blockly Workspace" at bounding box center [320, 31] width 41 height 15
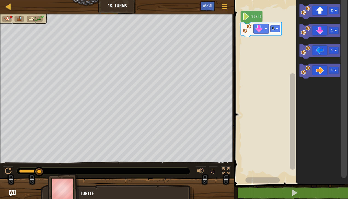
click at [338, 9] on rect "Blockly Workspace" at bounding box center [334, 10] width 10 height 7
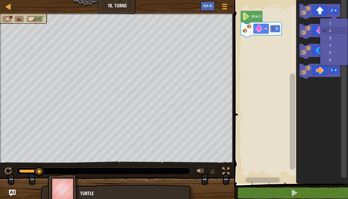
click at [338, 22] on icon "Blockly Workspace" at bounding box center [323, 90] width 52 height 187
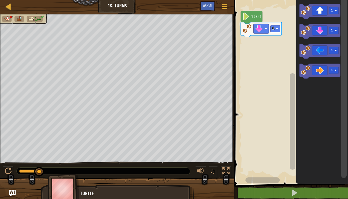
click at [263, 27] on image "Blockly Workspace" at bounding box center [259, 29] width 8 height 8
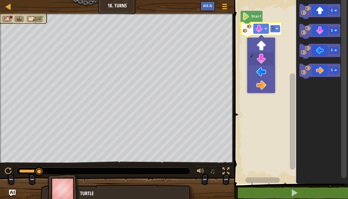
click at [272, 44] on rect "Blockly Workspace" at bounding box center [291, 90] width 116 height 187
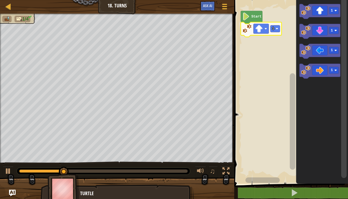
click at [330, 46] on icon "Blockly Workspace" at bounding box center [320, 51] width 41 height 15
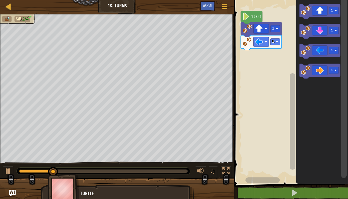
click at [321, 50] on icon "Blockly Workspace" at bounding box center [320, 51] width 41 height 15
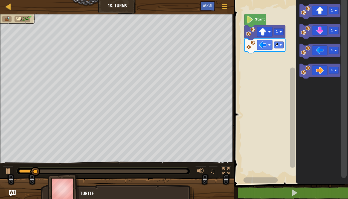
click at [283, 45] on rect "Blockly Workspace" at bounding box center [279, 45] width 10 height 7
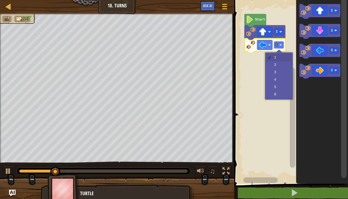
click at [281, 65] on rect "Blockly Workspace" at bounding box center [291, 90] width 116 height 187
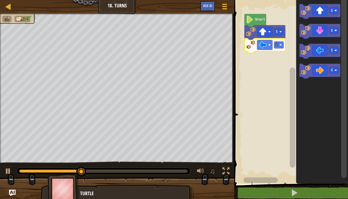
click at [333, 29] on text "1" at bounding box center [332, 31] width 2 height 4
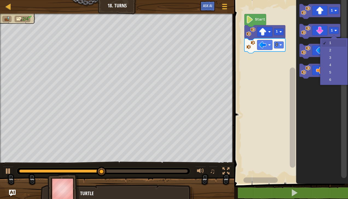
click at [337, 58] on rect "Blockly Workspace" at bounding box center [320, 51] width 41 height 15
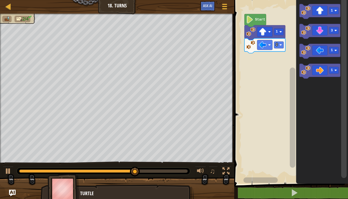
click at [329, 27] on icon "Blockly Workspace" at bounding box center [320, 31] width 41 height 15
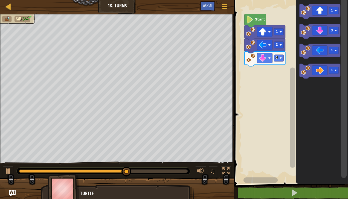
click at [326, 77] on rect "Blockly Workspace" at bounding box center [320, 71] width 41 height 15
click at [337, 74] on icon "Blockly Workspace" at bounding box center [320, 71] width 41 height 15
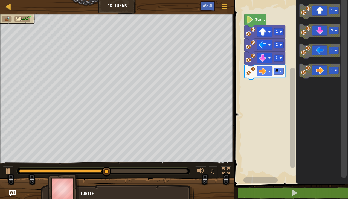
click at [339, 66] on icon "Blockly Workspace" at bounding box center [320, 71] width 41 height 15
click at [335, 71] on image "Blockly Workspace" at bounding box center [336, 70] width 2 height 2
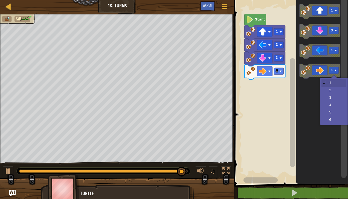
click at [340, 104] on icon "Blockly Workspace" at bounding box center [323, 90] width 52 height 187
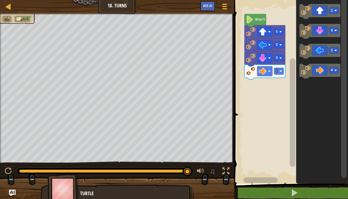
click at [279, 74] on rect "Blockly Workspace" at bounding box center [291, 90] width 116 height 187
click at [284, 69] on rect "Blockly Workspace" at bounding box center [279, 71] width 10 height 7
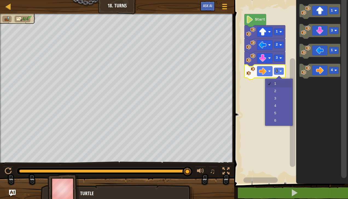
click at [288, 103] on rect "Blockly Workspace" at bounding box center [291, 90] width 116 height 187
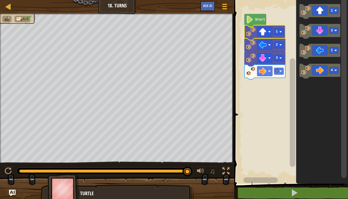
click at [327, 11] on icon "Blockly Workspace" at bounding box center [320, 11] width 41 height 15
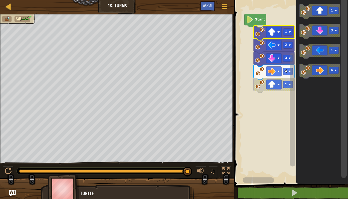
click at [289, 33] on rect "Blockly Workspace" at bounding box center [292, 88] width 7 height 180
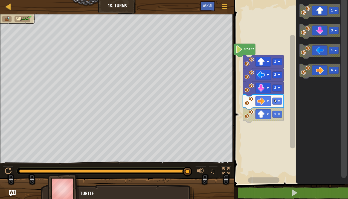
click at [250, 62] on image "Blockly Workspace" at bounding box center [249, 61] width 9 height 9
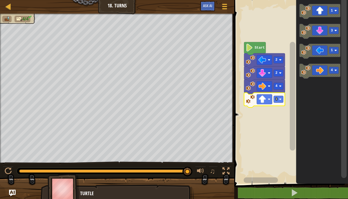
click at [271, 93] on icon "Blockly Workspace" at bounding box center [264, 100] width 41 height 15
click at [348, 0] on html "Map Junior 18. Turns Game Menu Ask AI 1 ההההההההההההההההההההההההההההההההההההההה…" at bounding box center [174, 0] width 348 height 0
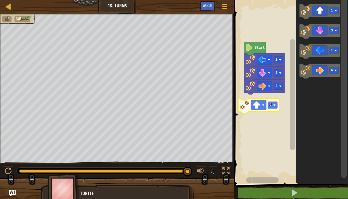
click at [275, 106] on image "Blockly Workspace" at bounding box center [275, 105] width 2 height 2
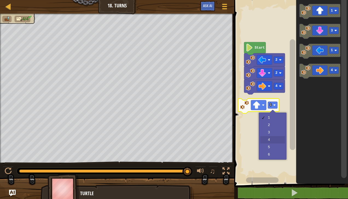
click at [273, 137] on rect "Blockly Workspace" at bounding box center [291, 90] width 116 height 187
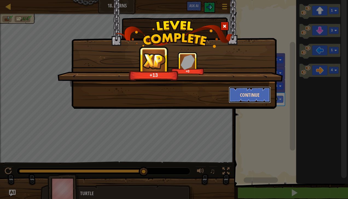
click at [267, 99] on button "Continue" at bounding box center [250, 95] width 42 height 16
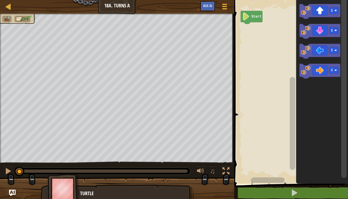
click at [329, 27] on icon "Blockly Workspace" at bounding box center [320, 31] width 41 height 15
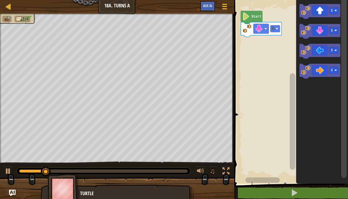
click at [334, 28] on rect "Blockly Workspace" at bounding box center [334, 30] width 10 height 7
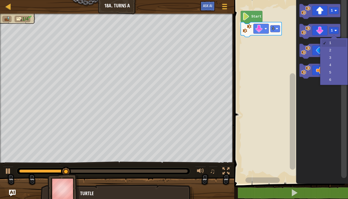
click at [333, 32] on rect "Blockly Workspace" at bounding box center [334, 30] width 10 height 7
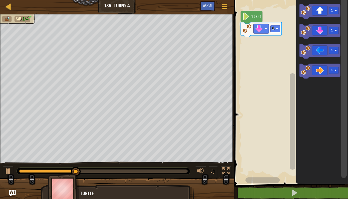
click at [324, 26] on icon "Blockly Workspace" at bounding box center [320, 31] width 41 height 15
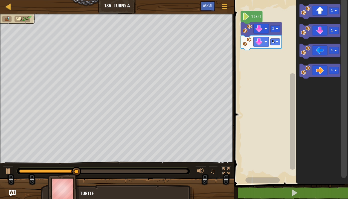
click at [326, 74] on icon "Blockly Workspace" at bounding box center [320, 71] width 41 height 15
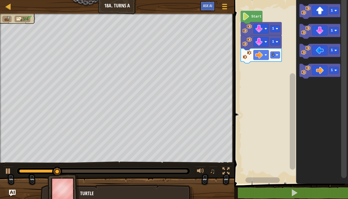
click at [335, 69] on image "Blockly Workspace" at bounding box center [336, 70] width 2 height 2
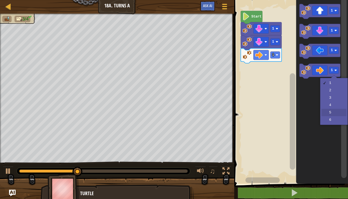
click at [337, 110] on icon "Blockly Workspace" at bounding box center [323, 90] width 52 height 187
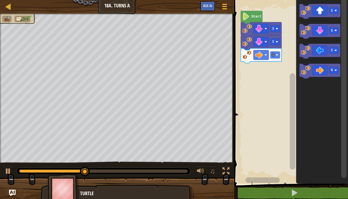
click at [324, 69] on icon "Blockly Workspace" at bounding box center [320, 71] width 41 height 15
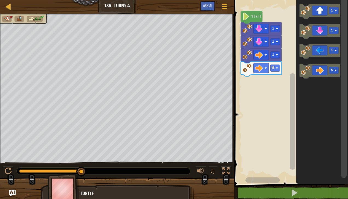
click at [219, 120] on div "Map Junior 18a. Turns A Game Menu Ask AI 1 הההההההההההההההההההההההההההההההההההה…" at bounding box center [174, 99] width 348 height 199
click at [283, 71] on rect "Blockly Workspace" at bounding box center [291, 90] width 116 height 187
click at [281, 70] on icon "Blockly Workspace" at bounding box center [261, 69] width 41 height 15
click at [280, 70] on icon "Blockly Workspace" at bounding box center [261, 69] width 41 height 15
click at [280, 68] on icon "Blockly Workspace" at bounding box center [261, 69] width 41 height 15
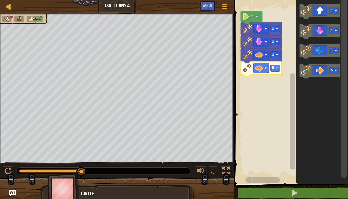
click at [276, 68] on image "Blockly Workspace" at bounding box center [277, 68] width 2 height 2
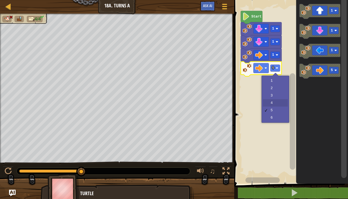
click at [277, 103] on rect "Blockly Workspace" at bounding box center [291, 90] width 116 height 187
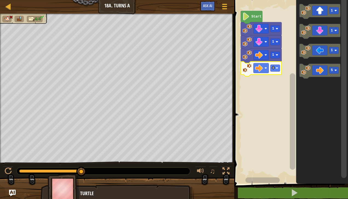
click at [278, 69] on image "Blockly Workspace" at bounding box center [277, 68] width 2 height 2
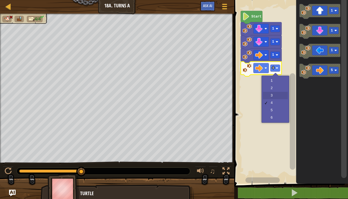
click at [279, 95] on rect "Blockly Workspace" at bounding box center [291, 90] width 116 height 187
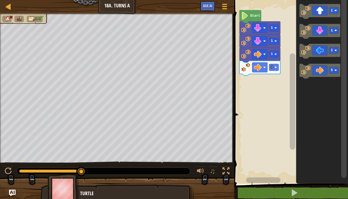
click at [281, 81] on rect "Blockly Workspace" at bounding box center [291, 90] width 116 height 187
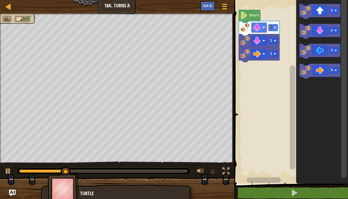
click at [0, 0] on div at bounding box center [0, 0] width 0 height 0
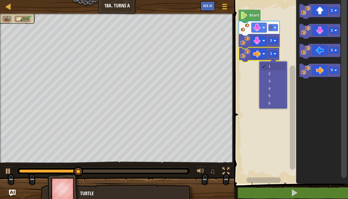
click at [278, 72] on rect "Blockly Workspace" at bounding box center [291, 90] width 116 height 187
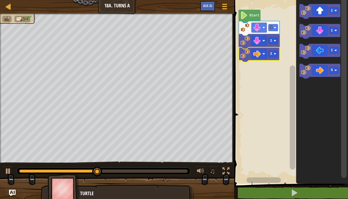
click at [333, 30] on rect "Blockly Workspace" at bounding box center [334, 30] width 10 height 7
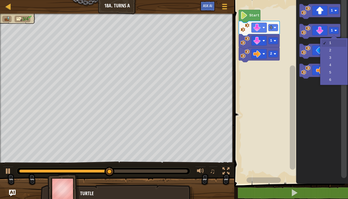
click at [333, 8] on rect "Blockly Workspace" at bounding box center [334, 10] width 10 height 7
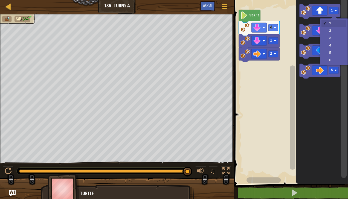
click at [256, 112] on rect "Blockly Workspace" at bounding box center [291, 90] width 116 height 187
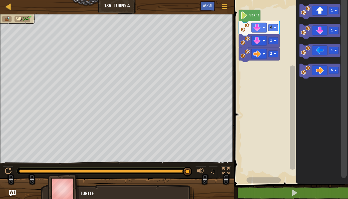
click at [327, 14] on icon "Blockly Workspace" at bounding box center [320, 11] width 41 height 15
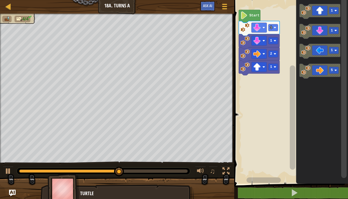
click at [0, 0] on div at bounding box center [0, 0] width 0 height 0
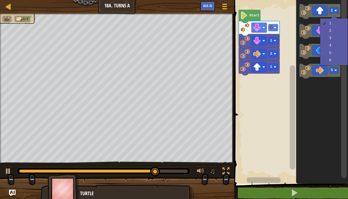
click at [271, 69] on rect "Blockly Workspace" at bounding box center [274, 67] width 10 height 7
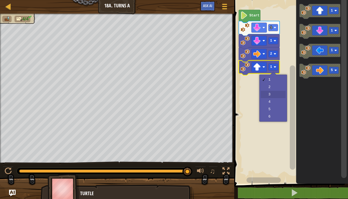
click at [279, 97] on rect "Blockly Workspace" at bounding box center [291, 90] width 116 height 187
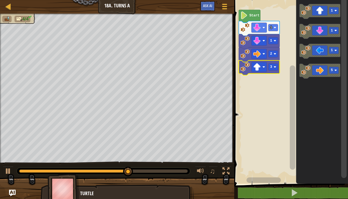
click at [275, 67] on image "Blockly Workspace" at bounding box center [275, 67] width 2 height 2
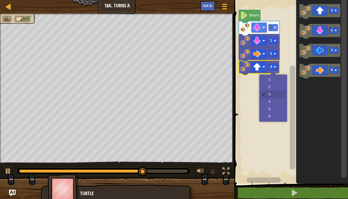
click at [279, 81] on rect "Blockly Workspace" at bounding box center [291, 90] width 116 height 187
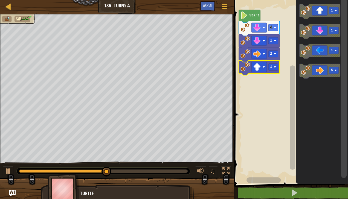
click at [274, 68] on image "Blockly Workspace" at bounding box center [275, 67] width 2 height 2
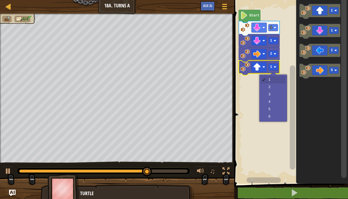
click at [278, 96] on rect "Blockly Workspace" at bounding box center [291, 90] width 116 height 187
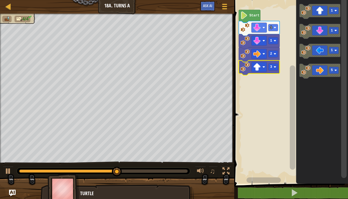
click at [276, 64] on rect "Blockly Workspace" at bounding box center [274, 67] width 10 height 7
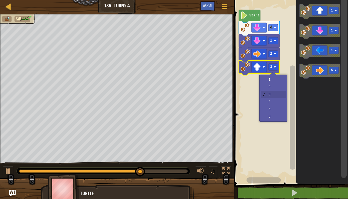
click at [277, 102] on rect "Blockly Workspace" at bounding box center [291, 90] width 116 height 187
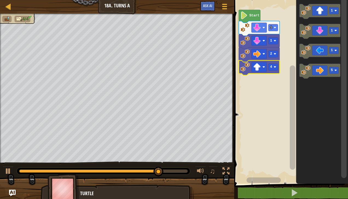
click at [275, 57] on icon "Blockly Workspace" at bounding box center [259, 54] width 41 height 15
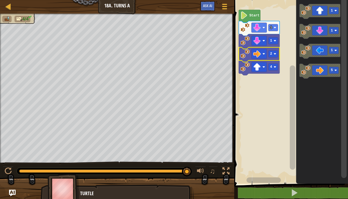
click at [319, 55] on icon "Blockly Workspace" at bounding box center [320, 51] width 41 height 15
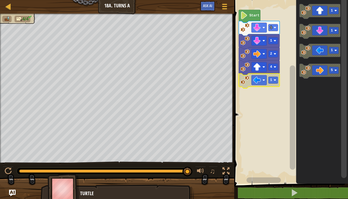
click at [278, 80] on rect "Blockly Workspace" at bounding box center [274, 80] width 10 height 7
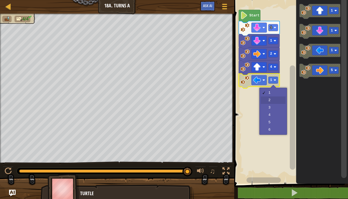
click at [277, 101] on rect "Blockly Workspace" at bounding box center [291, 90] width 116 height 187
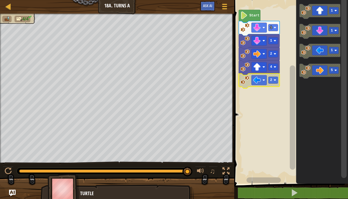
click at [268, 82] on rect "Blockly Workspace" at bounding box center [291, 90] width 116 height 187
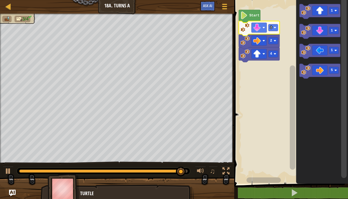
click at [324, 50] on icon "Blockly Workspace" at bounding box center [320, 51] width 41 height 15
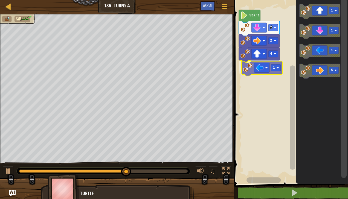
click at [277, 68] on rect "Blockly Workspace" at bounding box center [291, 90] width 116 height 187
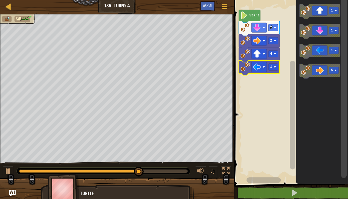
click at [278, 68] on rect "Blockly Workspace" at bounding box center [274, 67] width 10 height 7
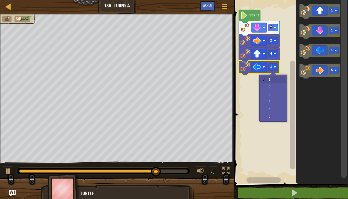
click at [275, 87] on rect "Blockly Workspace" at bounding box center [291, 90] width 116 height 187
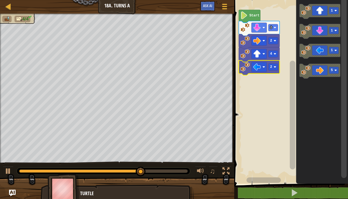
click at [270, 70] on rect "Blockly Workspace" at bounding box center [274, 67] width 10 height 7
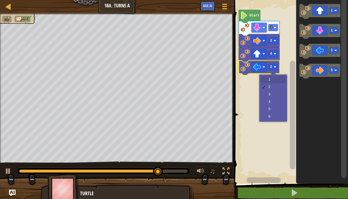
click at [279, 77] on rect "Blockly Workspace" at bounding box center [291, 90] width 116 height 187
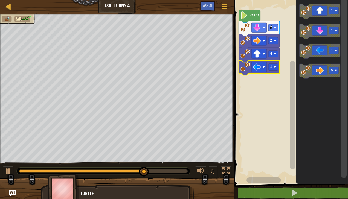
click at [329, 51] on icon "Blockly Workspace" at bounding box center [320, 51] width 41 height 15
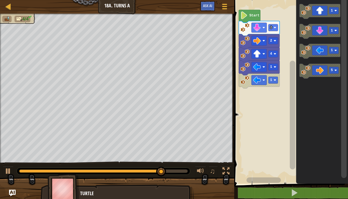
click at [278, 82] on rect "Blockly Workspace" at bounding box center [274, 80] width 10 height 7
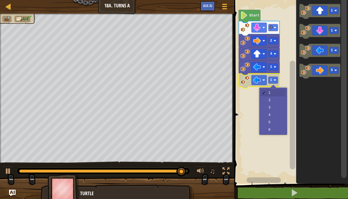
click at [278, 96] on rect "Blockly Workspace" at bounding box center [291, 90] width 116 height 187
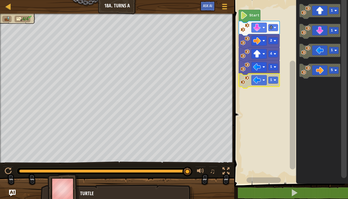
click at [285, 98] on rect "Blockly Workspace" at bounding box center [291, 90] width 116 height 187
click at [281, 105] on rect "Blockly Workspace" at bounding box center [291, 90] width 116 height 187
click at [275, 101] on rect "Blockly Workspace" at bounding box center [291, 90] width 116 height 187
click at [278, 82] on rect "Blockly Workspace" at bounding box center [274, 80] width 10 height 7
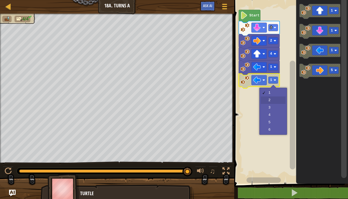
click at [278, 99] on rect "Blockly Workspace" at bounding box center [291, 90] width 116 height 187
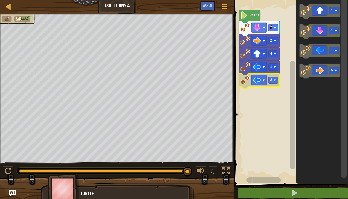
click at [260, 82] on image "Blockly Workspace" at bounding box center [258, 80] width 8 height 8
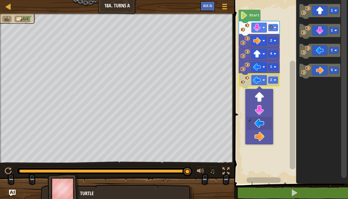
click at [286, 114] on rect "Blockly Workspace" at bounding box center [291, 90] width 116 height 187
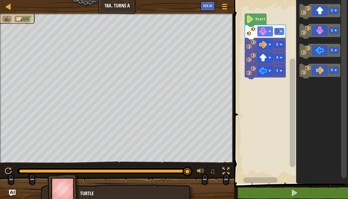
click at [278, 71] on text "1" at bounding box center [278, 71] width 2 height 4
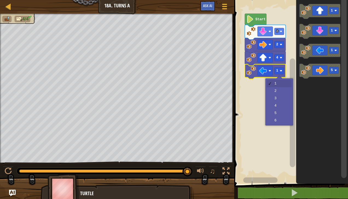
click at [266, 116] on div "1 2 3 4 5 6" at bounding box center [280, 102] width 28 height 47
click at [280, 99] on rect "Blockly Workspace" at bounding box center [291, 90] width 116 height 187
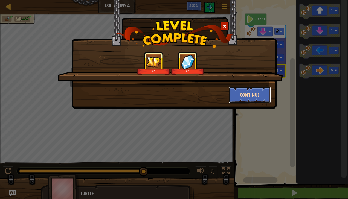
click at [253, 96] on button "Continue" at bounding box center [250, 95] width 42 height 16
